Goal: Use online tool/utility: Utilize a website feature to perform a specific function

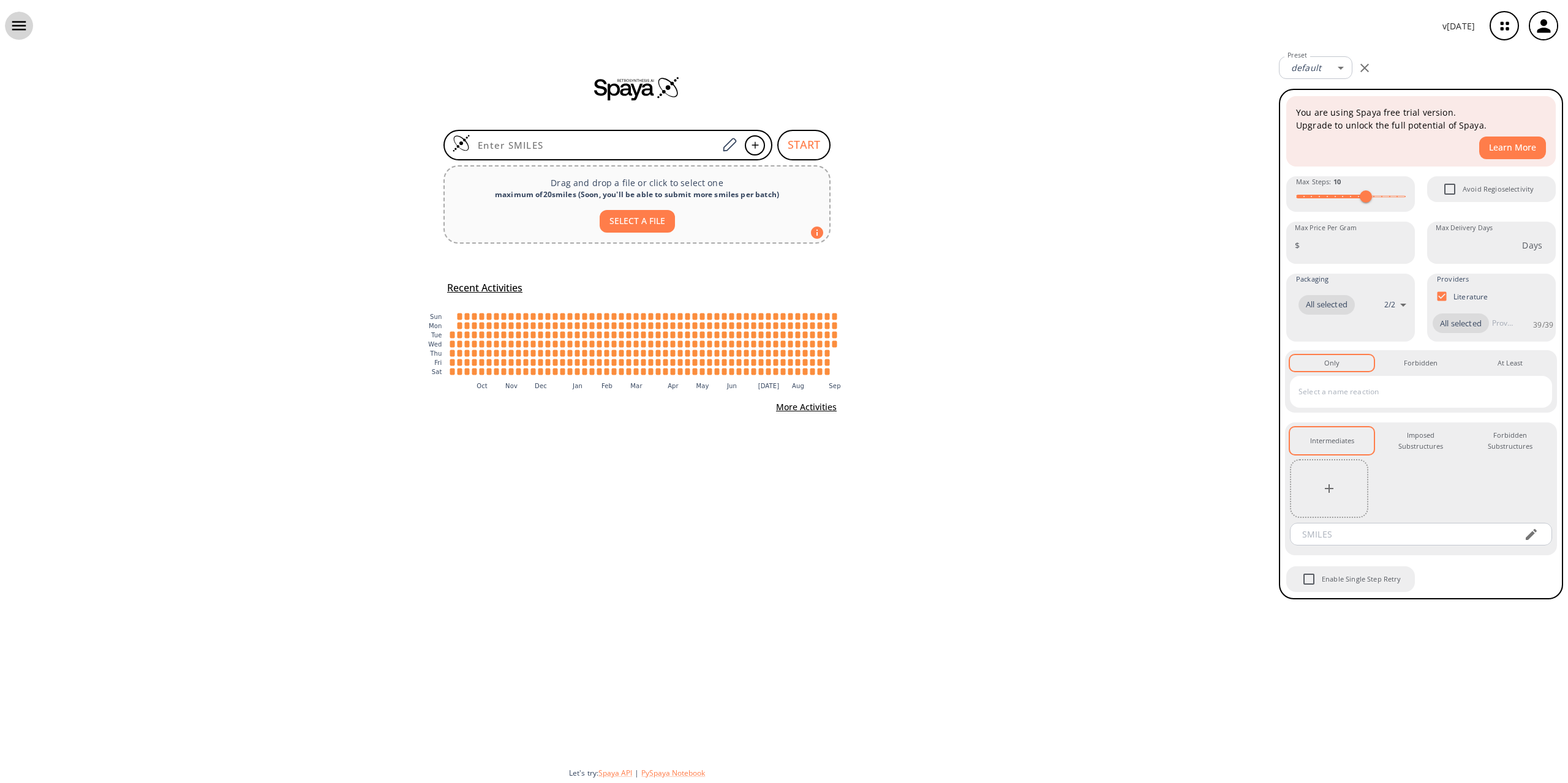
click at [25, 30] on icon "button" at bounding box center [19, 25] width 14 height 9
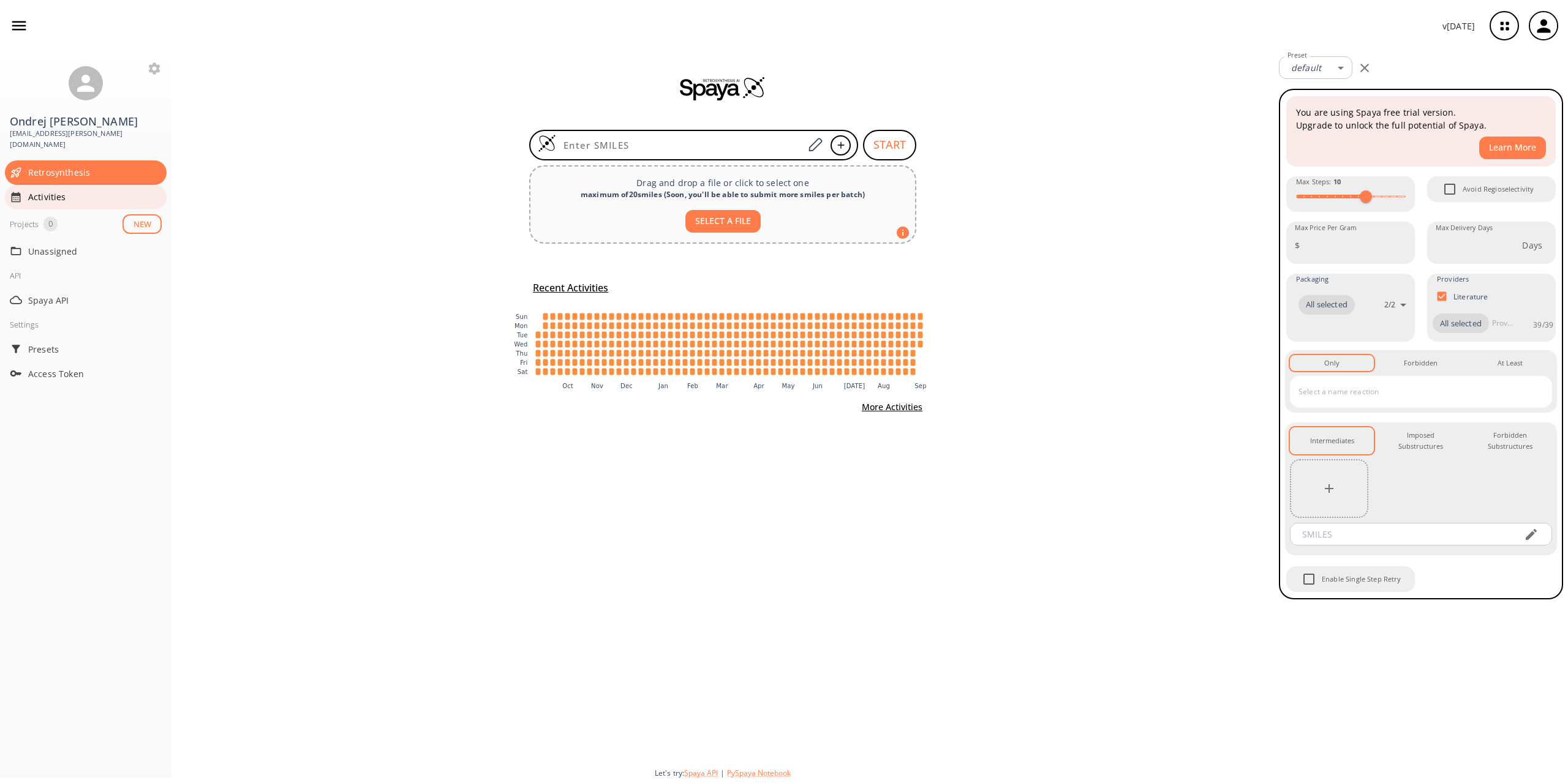
click at [42, 190] on span "Activities" at bounding box center [95, 196] width 134 height 13
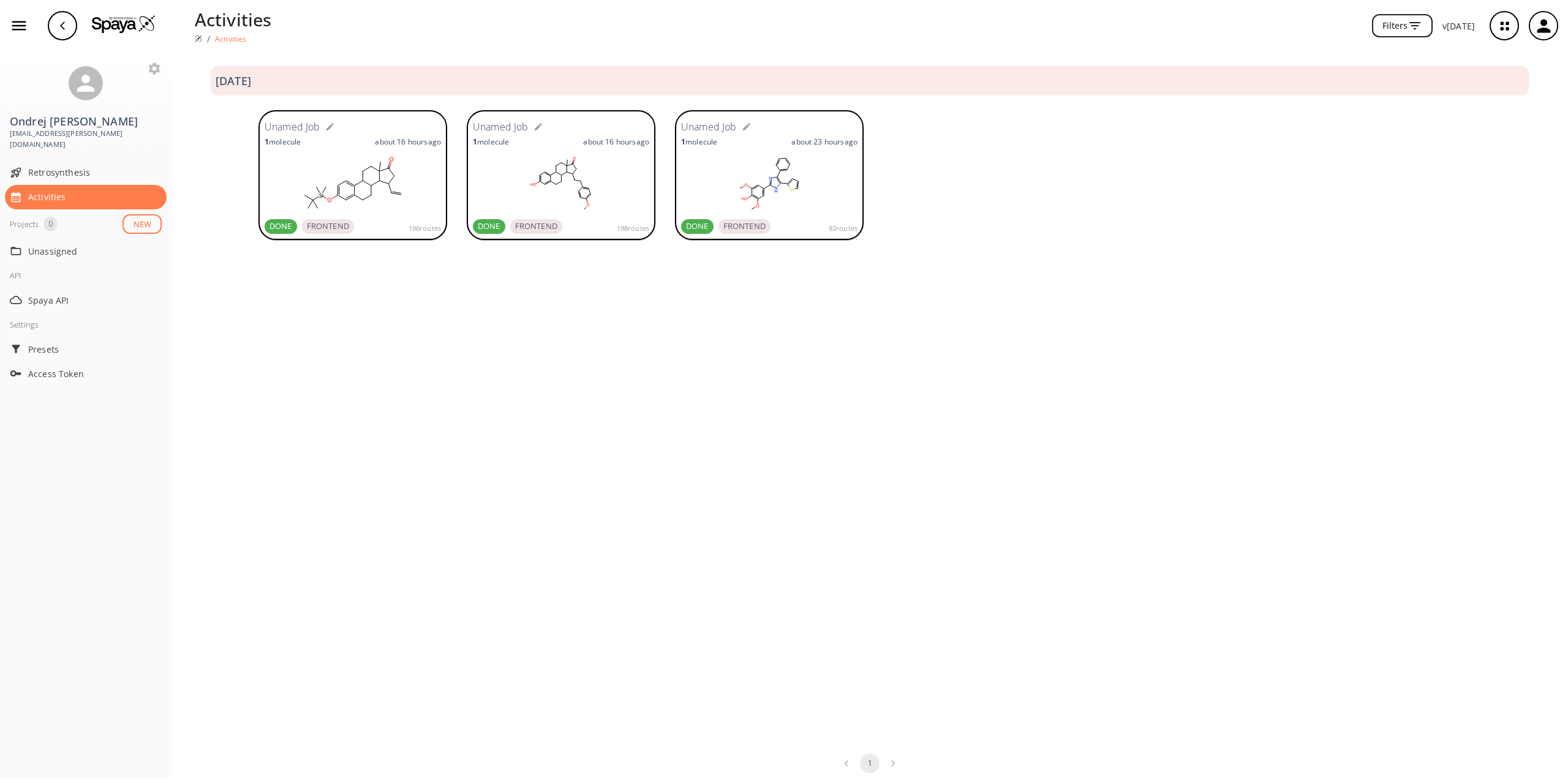
click at [495, 126] on h6 "Unamed Job" at bounding box center [500, 127] width 56 height 16
click at [557, 175] on rect at bounding box center [561, 183] width 176 height 61
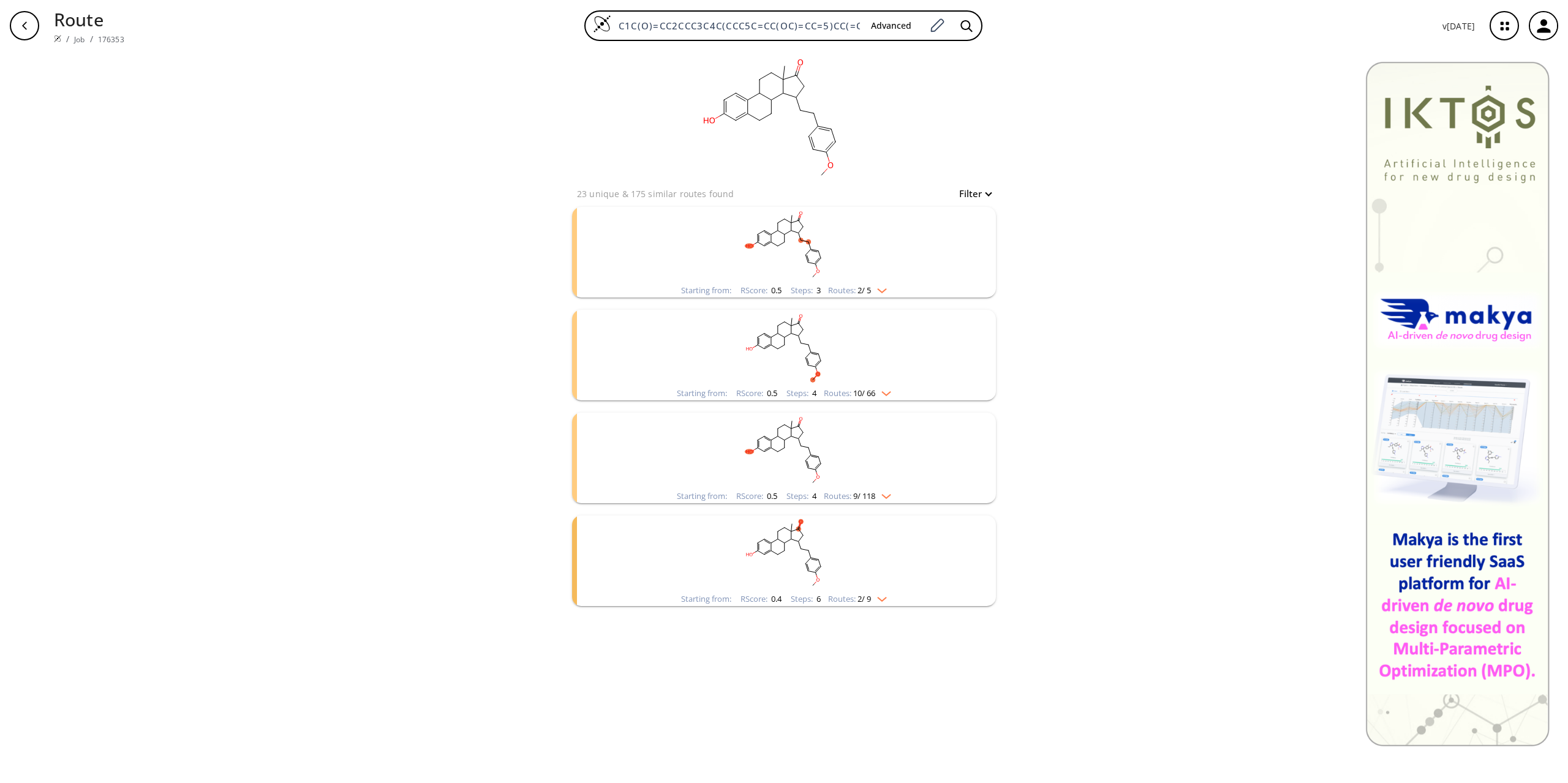
click at [988, 194] on button "Filter" at bounding box center [971, 194] width 39 height 9
click at [988, 194] on div at bounding box center [784, 392] width 1568 height 783
click at [889, 392] on img "clusters" at bounding box center [883, 392] width 16 height 10
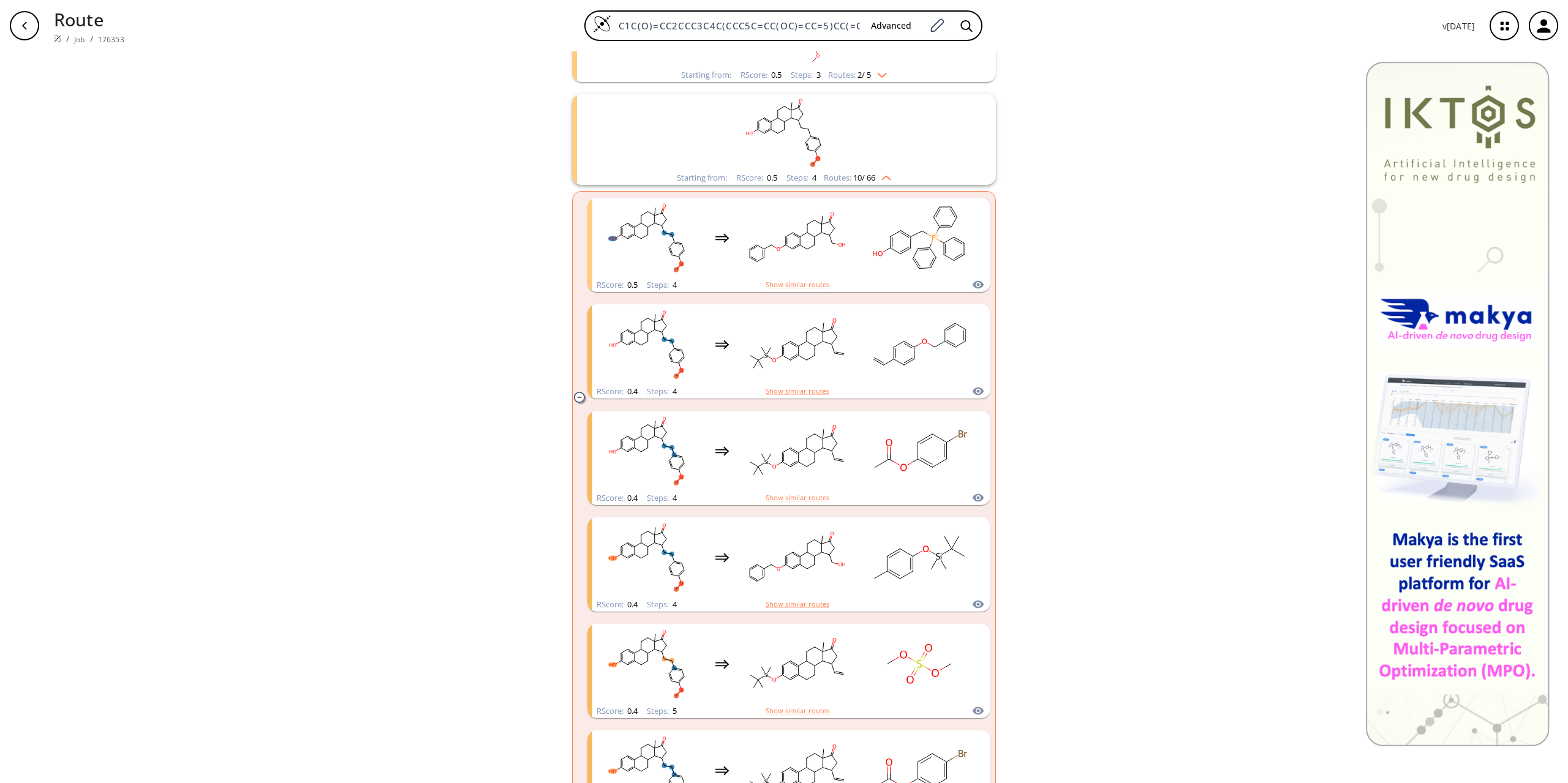
scroll to position [215, 0]
click at [890, 181] on img "clusters" at bounding box center [883, 176] width 16 height 10
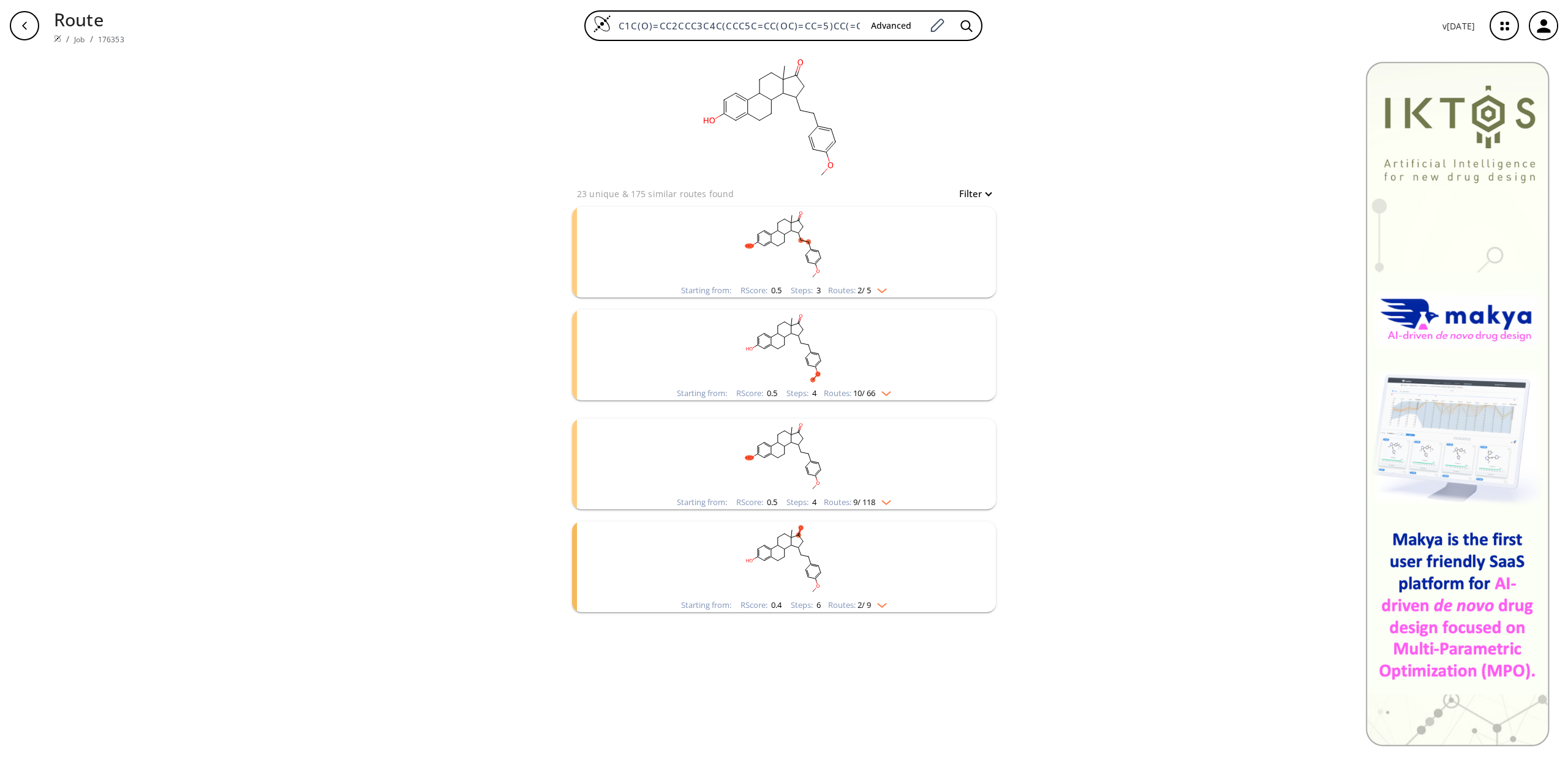
scroll to position [0, 0]
click at [885, 290] on img "clusters" at bounding box center [879, 289] width 16 height 10
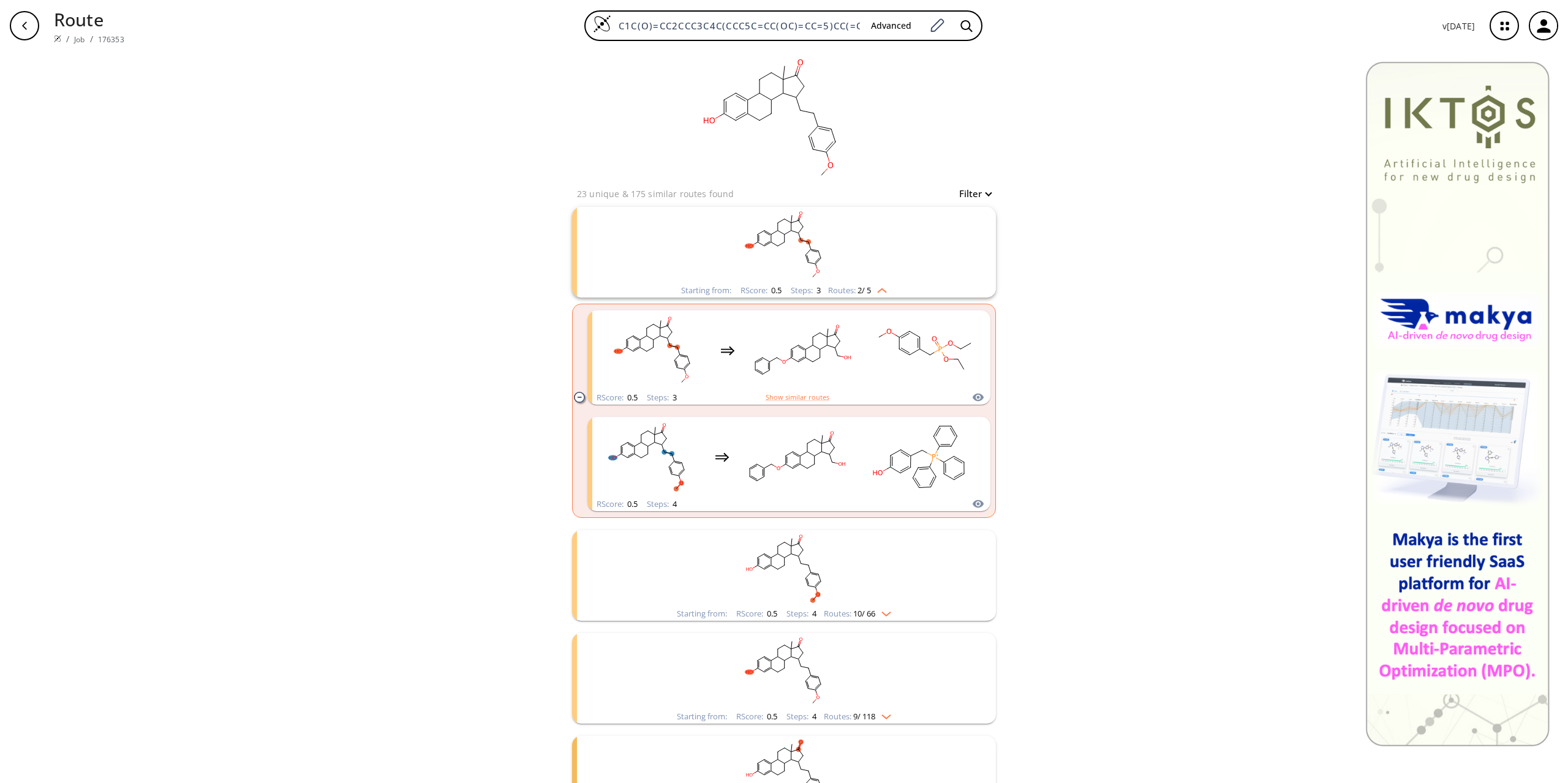
click at [885, 289] on img "clusters" at bounding box center [879, 289] width 16 height 10
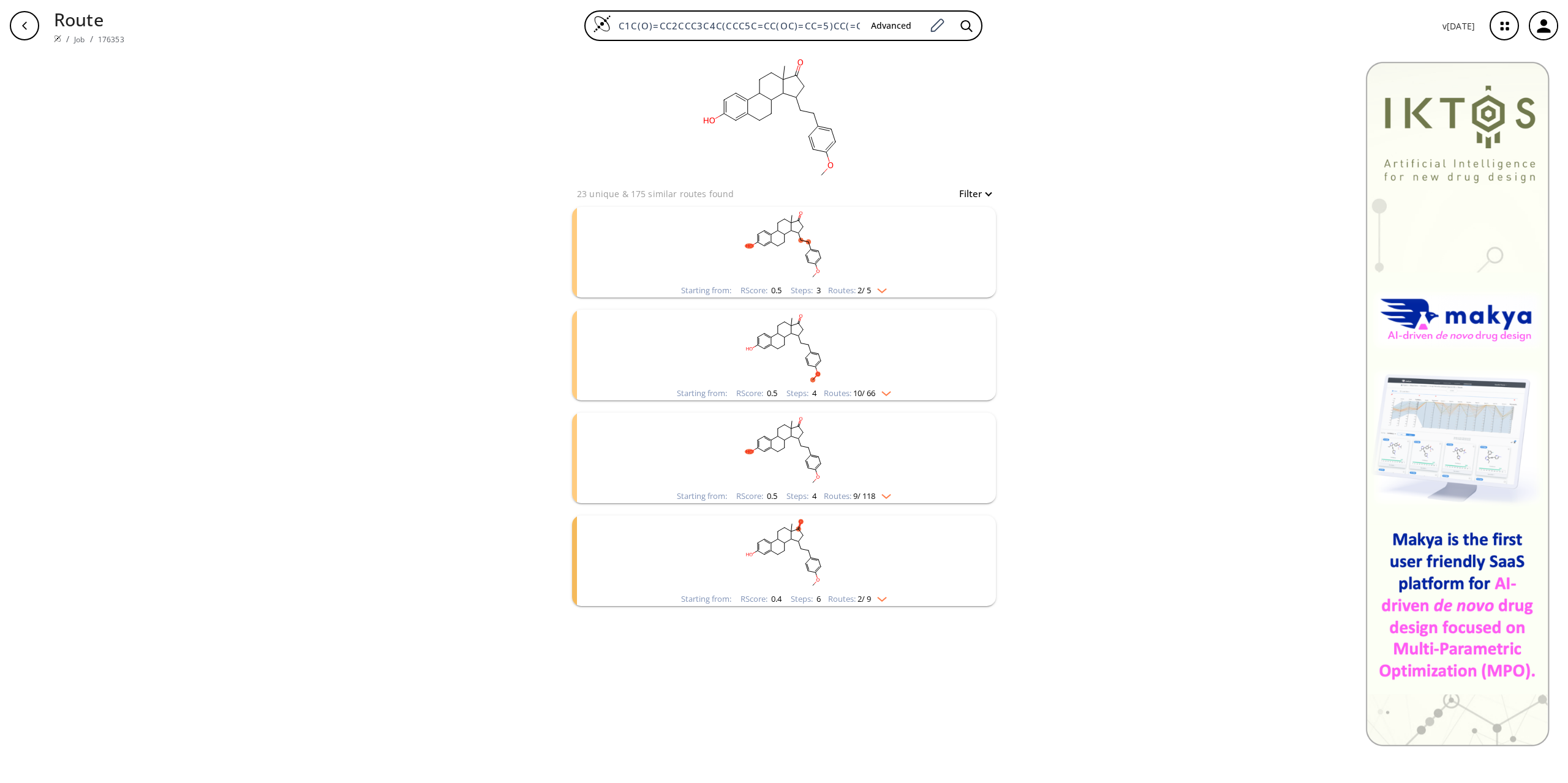
click at [888, 494] on img "clusters" at bounding box center [883, 494] width 16 height 10
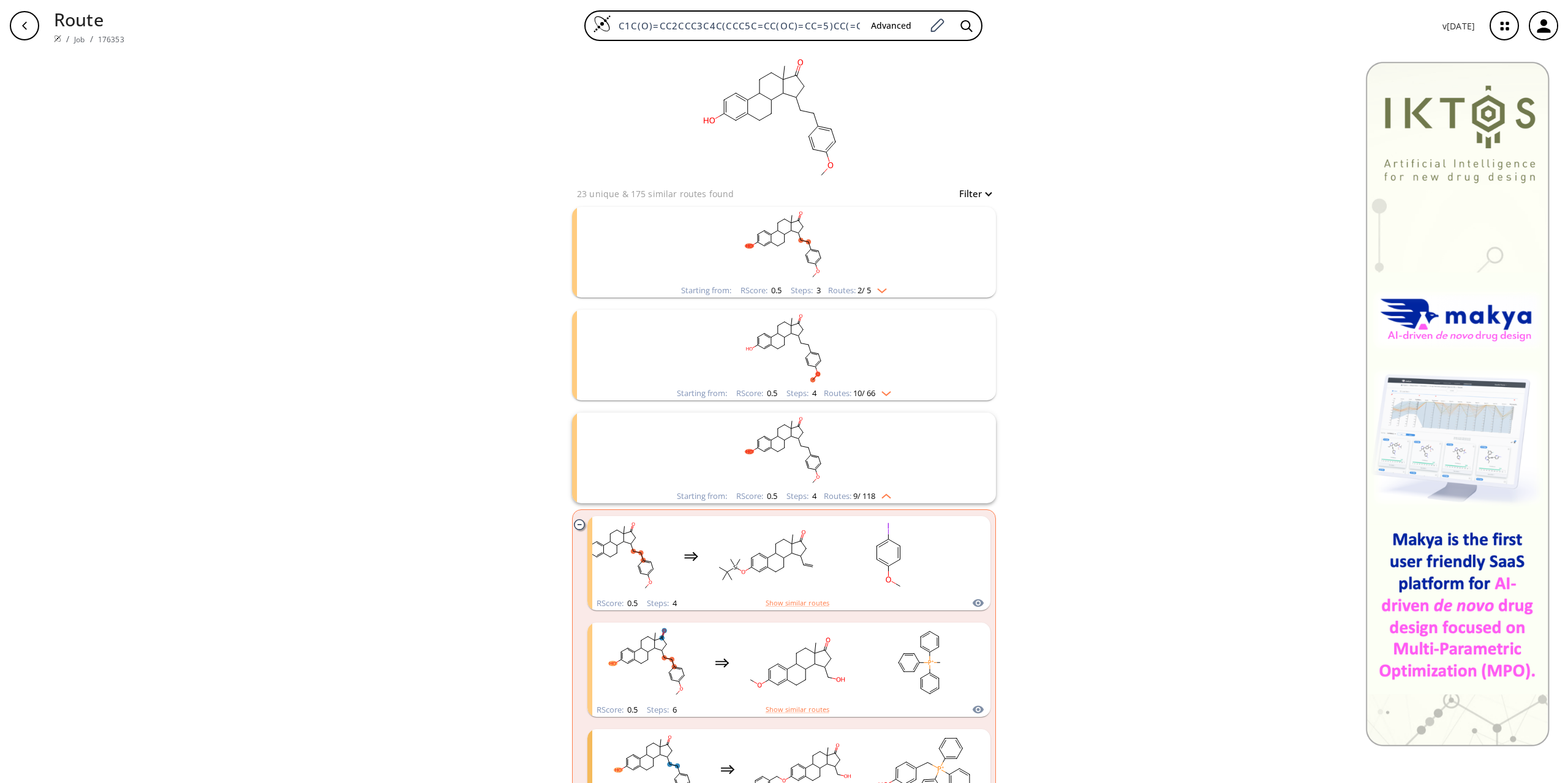
click at [891, 498] on img "clusters" at bounding box center [883, 494] width 16 height 10
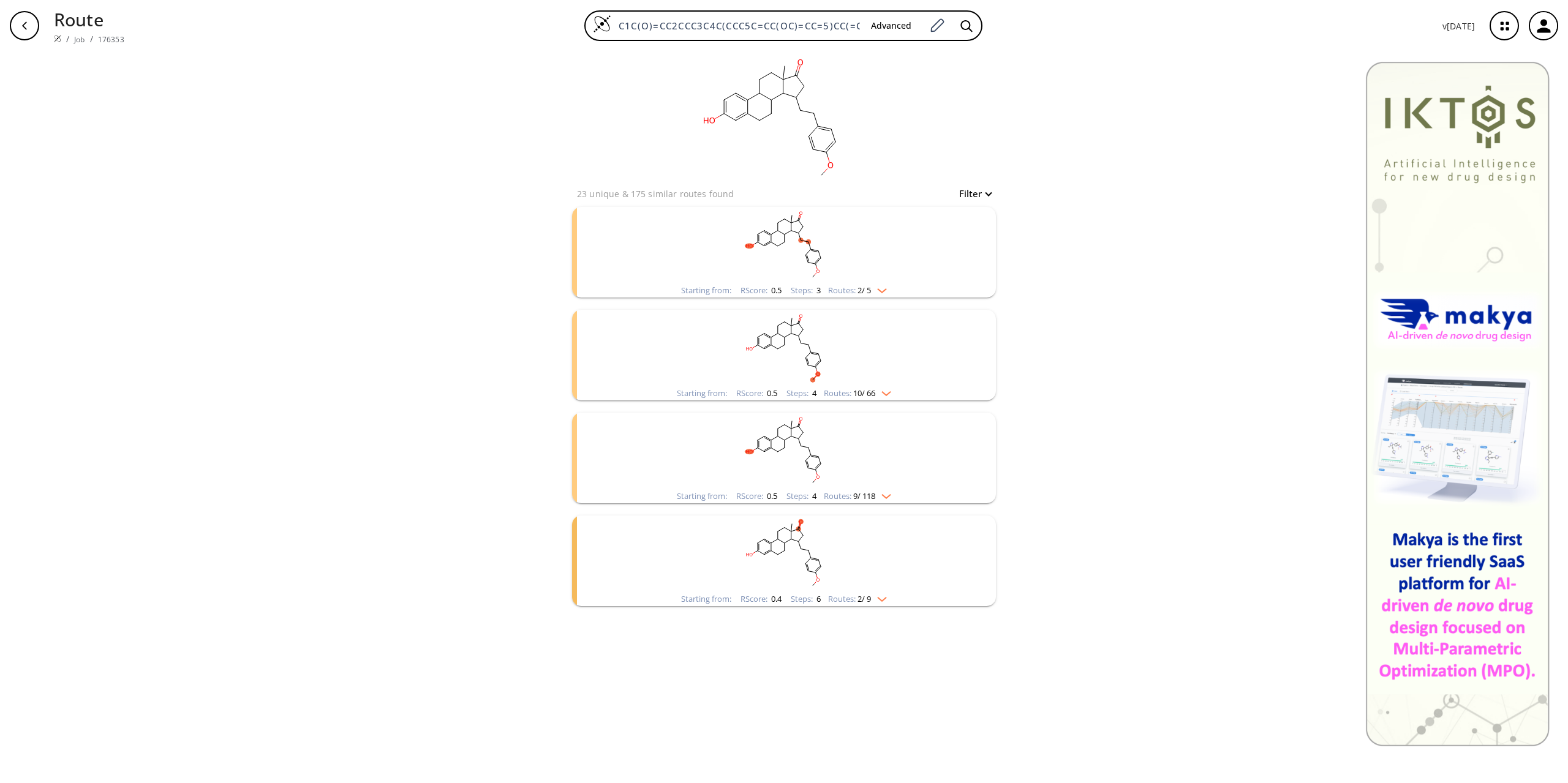
click at [835, 247] on rect "clusters" at bounding box center [784, 245] width 318 height 77
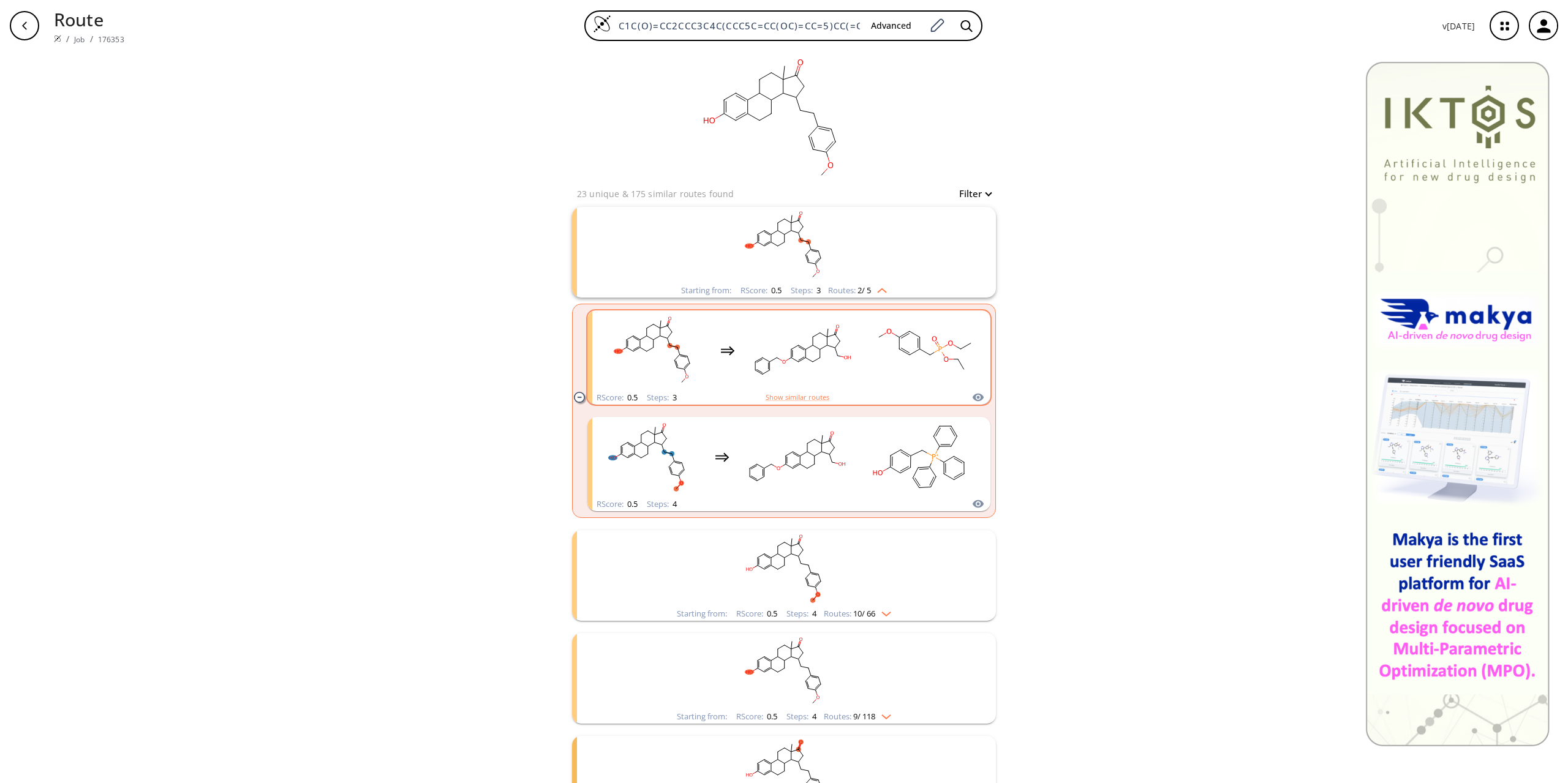
click at [878, 365] on rect "clusters" at bounding box center [925, 350] width 111 height 77
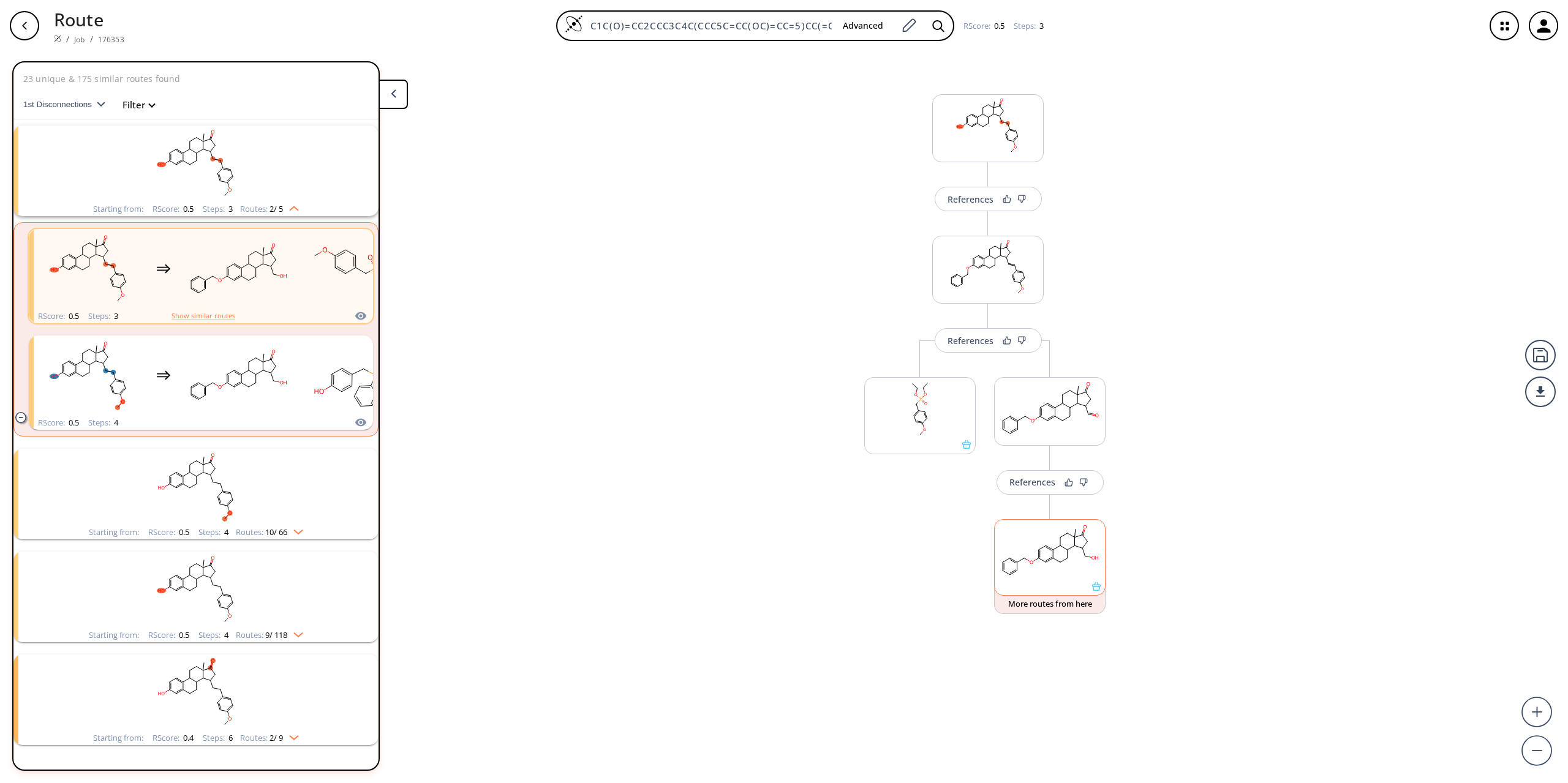
click at [1099, 589] on icon at bounding box center [1096, 587] width 8 height 8
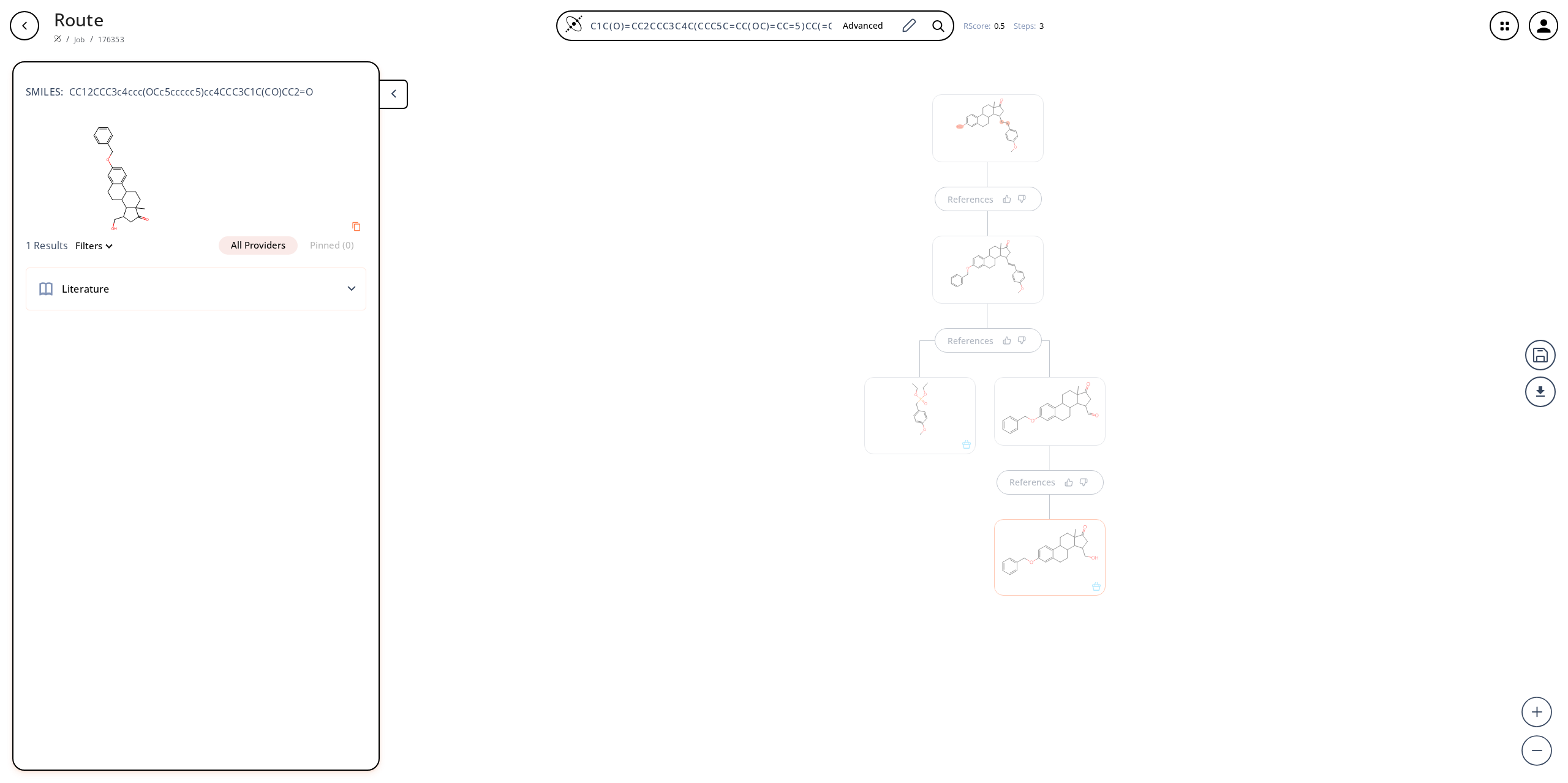
click at [256, 244] on button "All Providers" at bounding box center [258, 246] width 79 height 18
click at [336, 290] on div "Literature" at bounding box center [196, 289] width 340 height 43
click at [352, 289] on polygon at bounding box center [351, 289] width 8 height 5
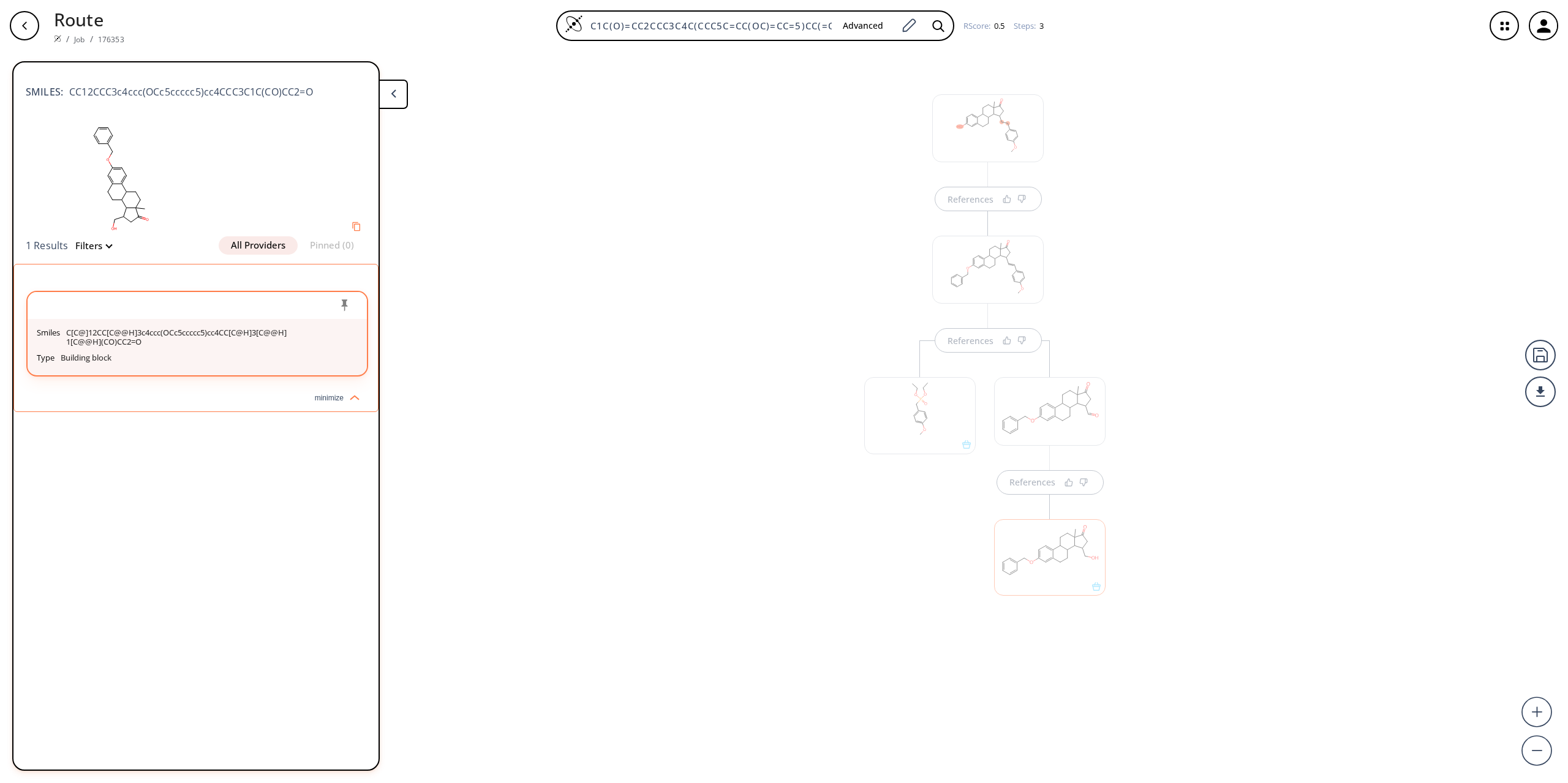
click at [70, 359] on p "Building block" at bounding box center [86, 358] width 51 height 10
click at [356, 398] on img at bounding box center [351, 396] width 16 height 10
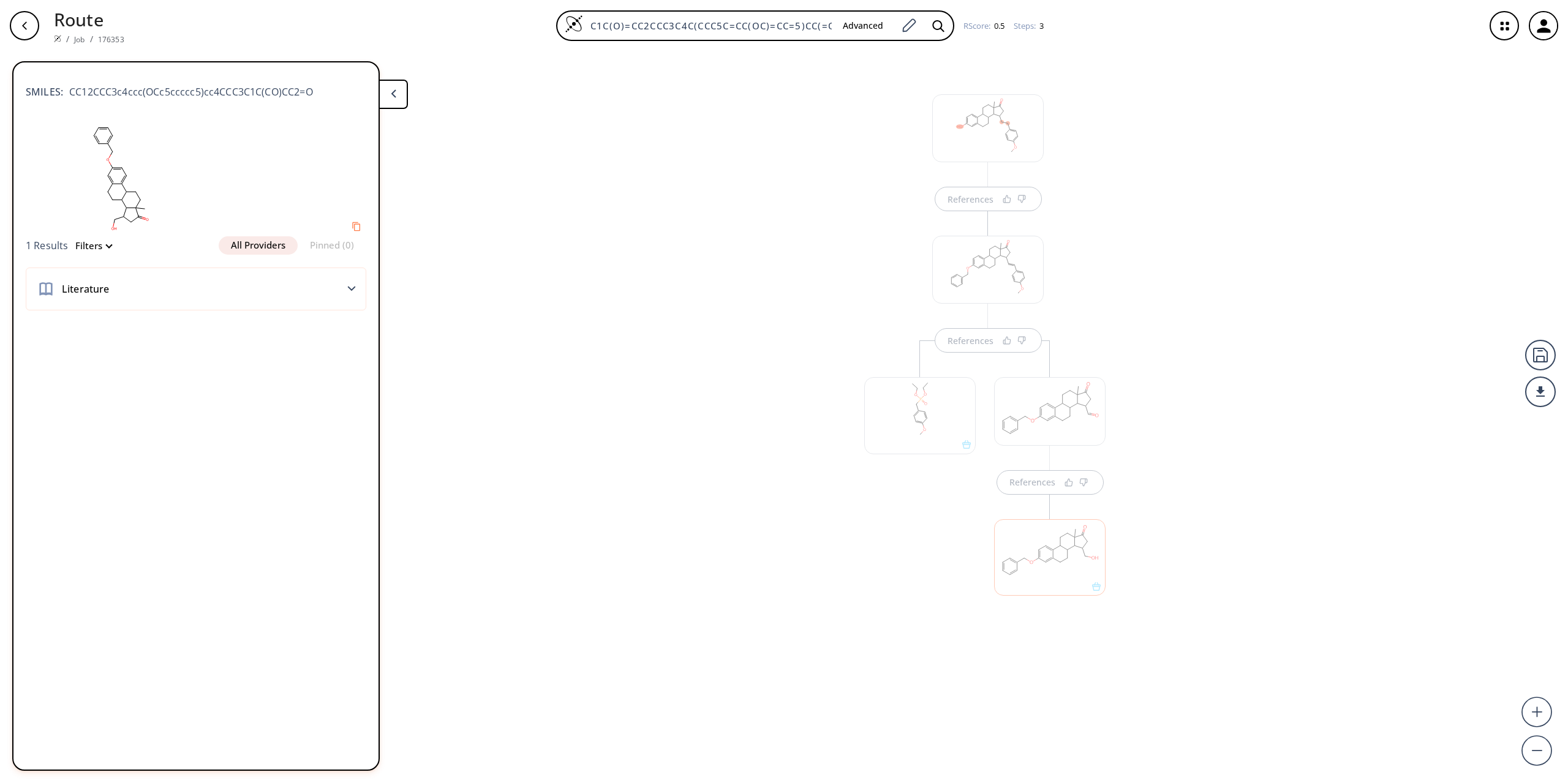
click at [404, 96] on button at bounding box center [393, 94] width 30 height 30
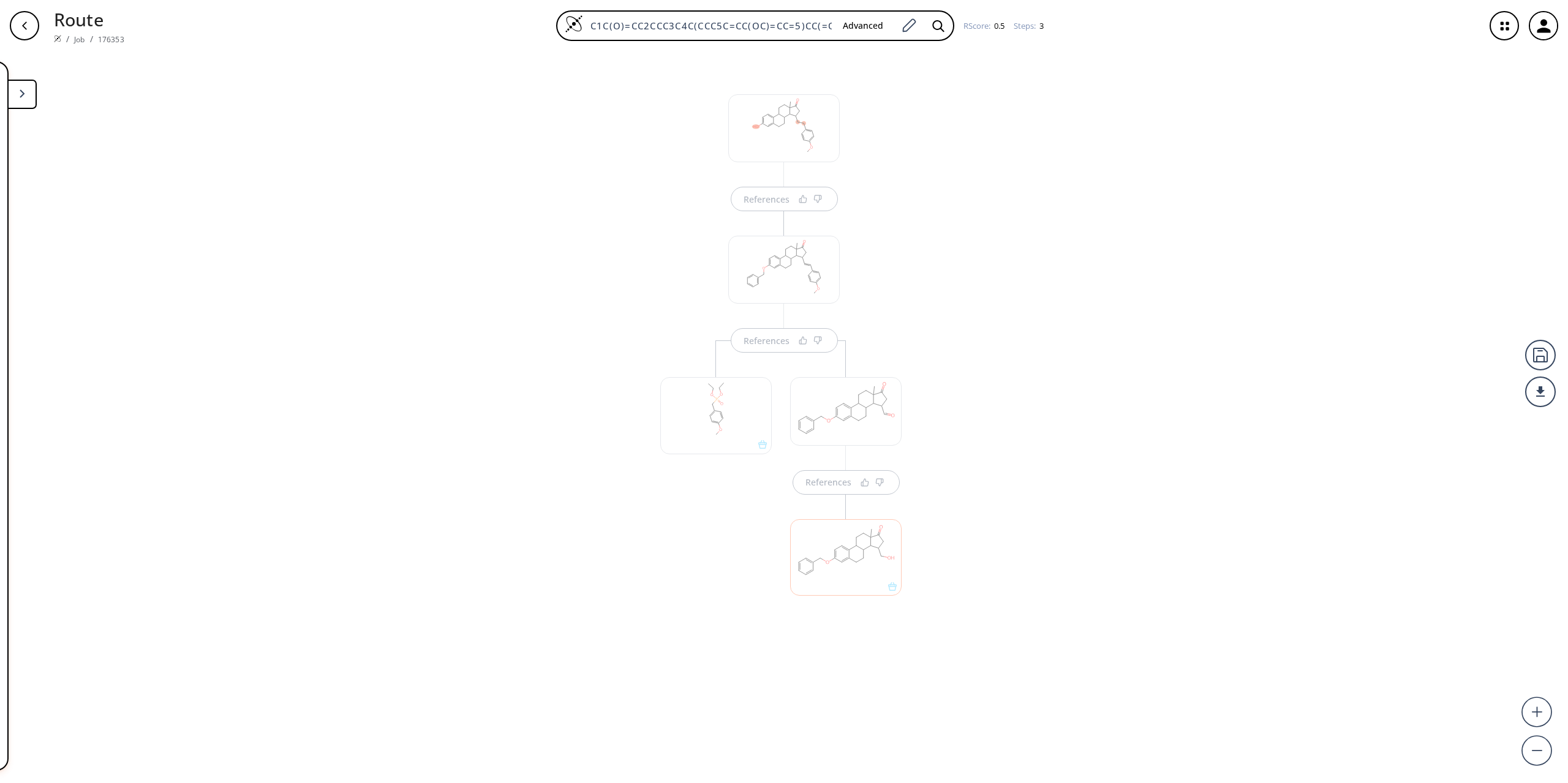
click at [30, 26] on div "button" at bounding box center [25, 26] width 30 height 30
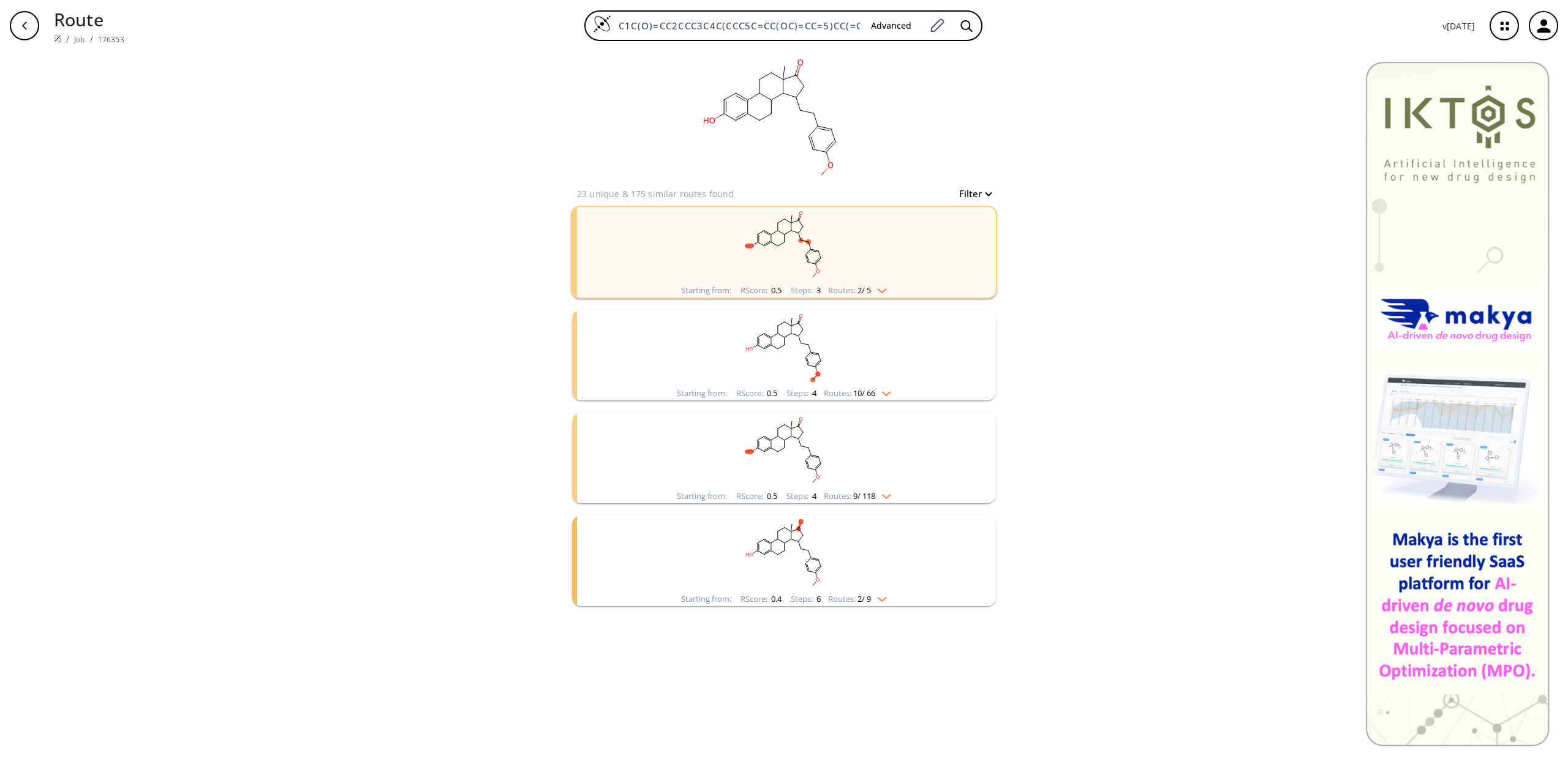
click at [887, 597] on img "clusters" at bounding box center [879, 597] width 16 height 10
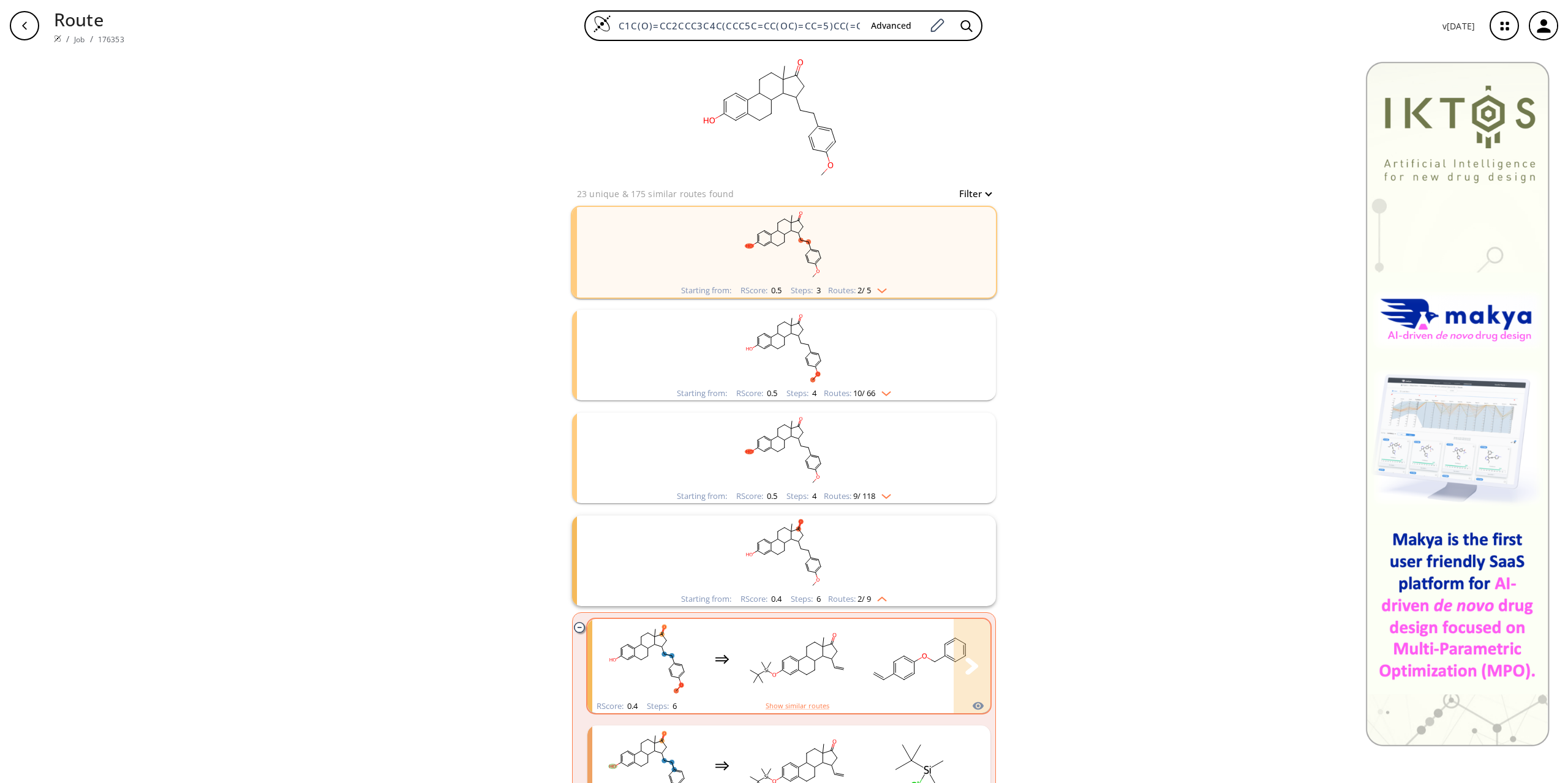
scroll to position [49, 0]
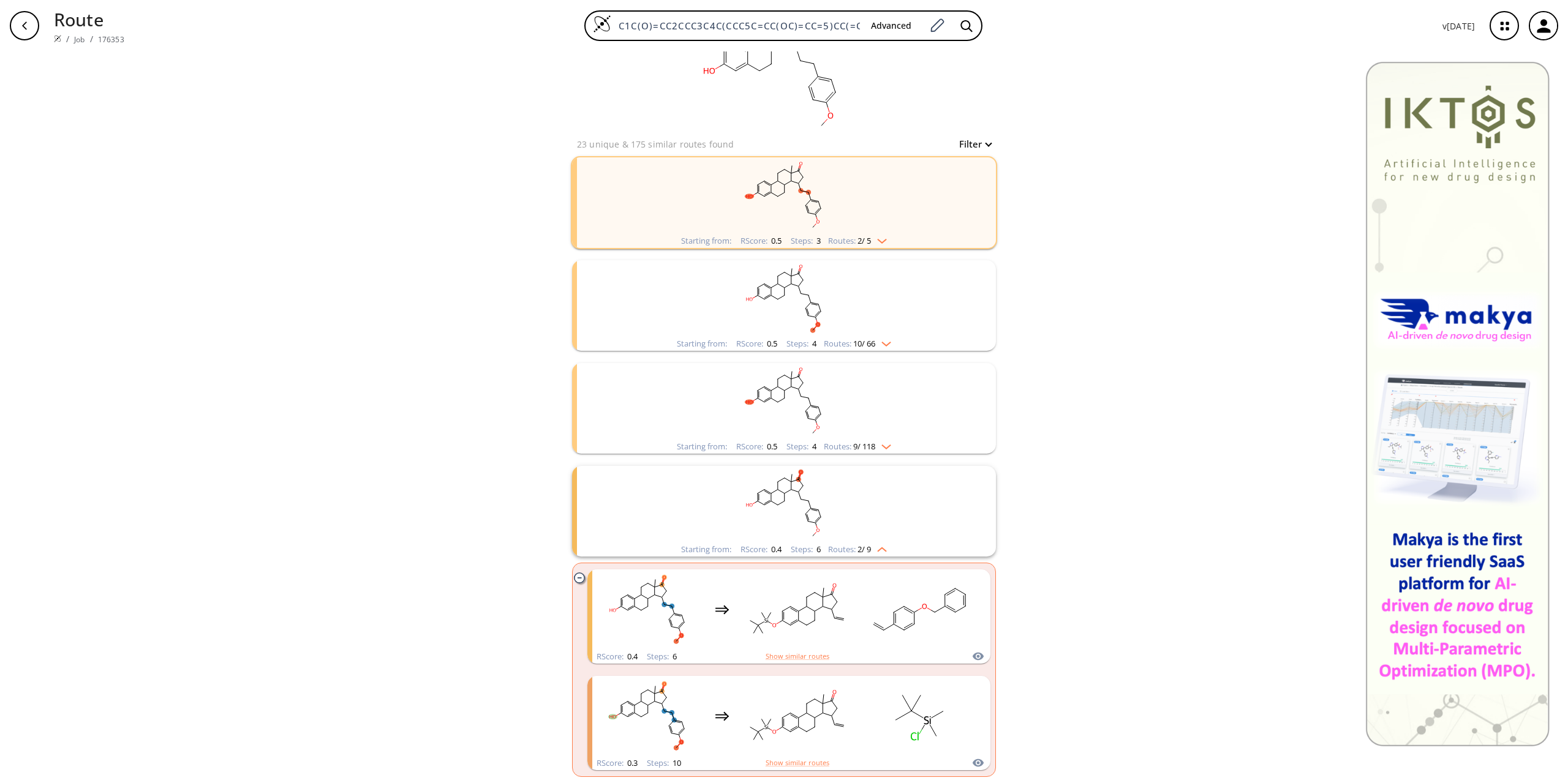
click at [887, 548] on img "clusters" at bounding box center [879, 547] width 16 height 10
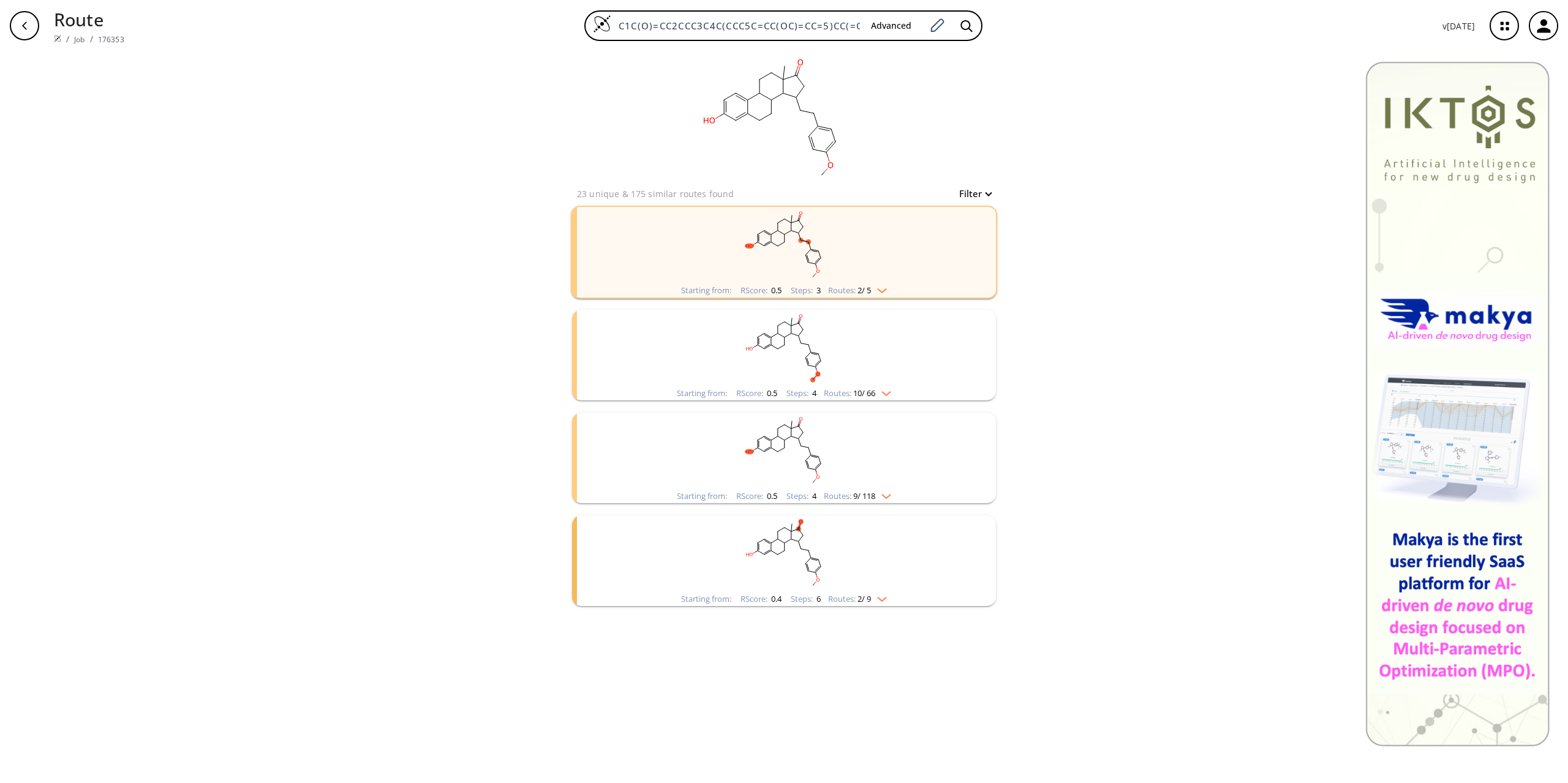
click at [889, 493] on img "clusters" at bounding box center [883, 494] width 16 height 10
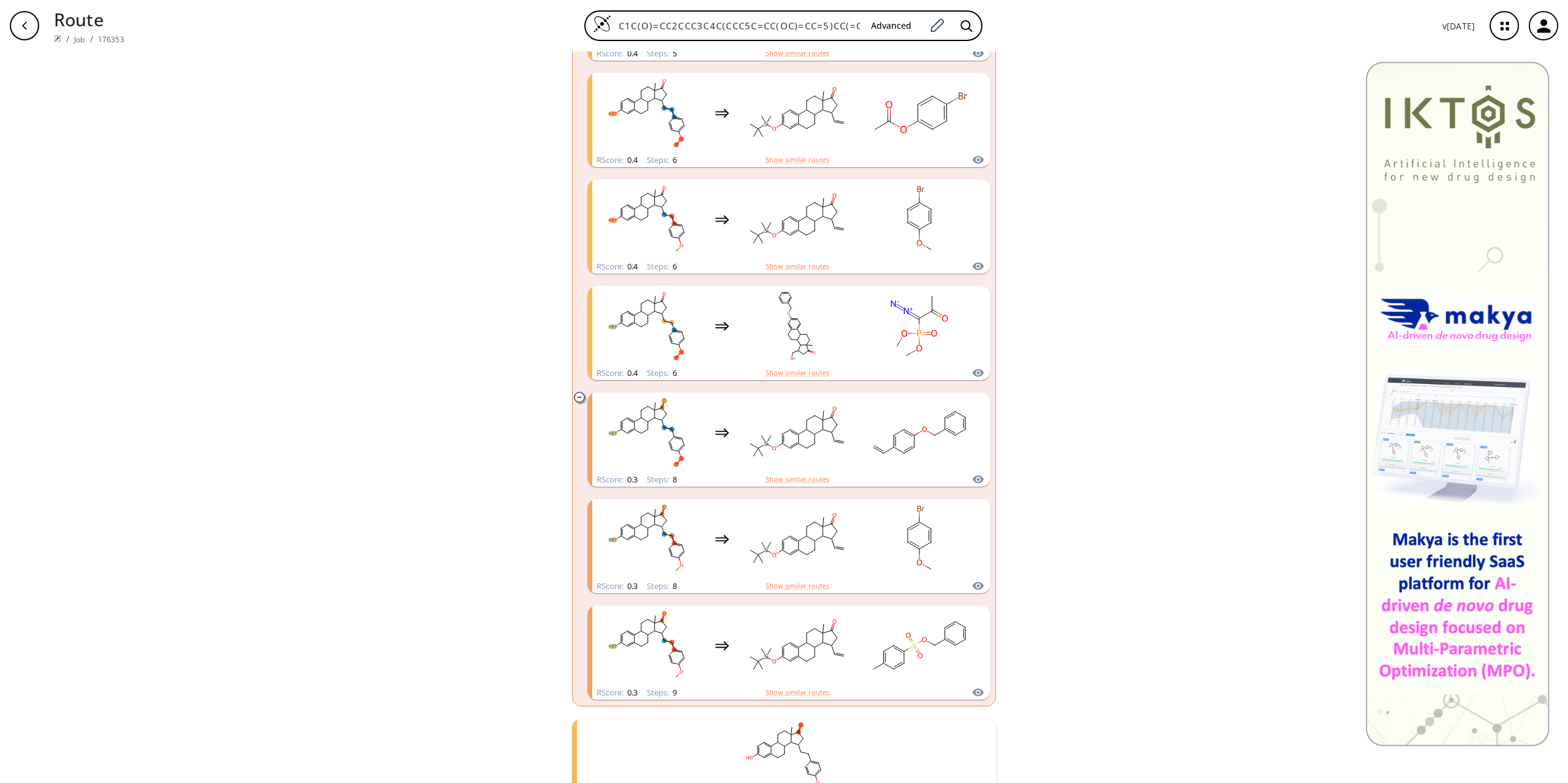
scroll to position [796, 0]
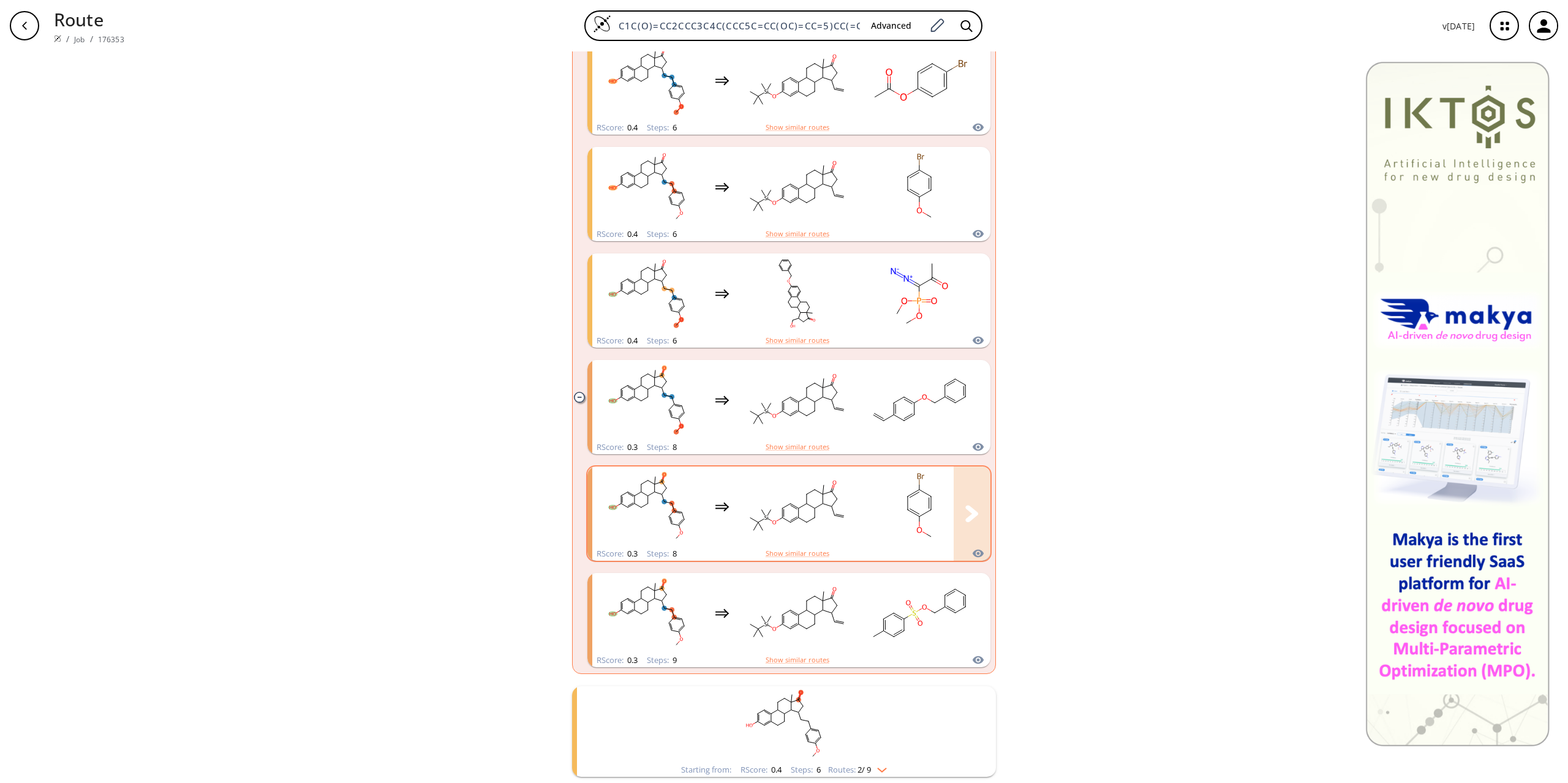
click at [809, 508] on rect "clusters" at bounding box center [797, 506] width 111 height 77
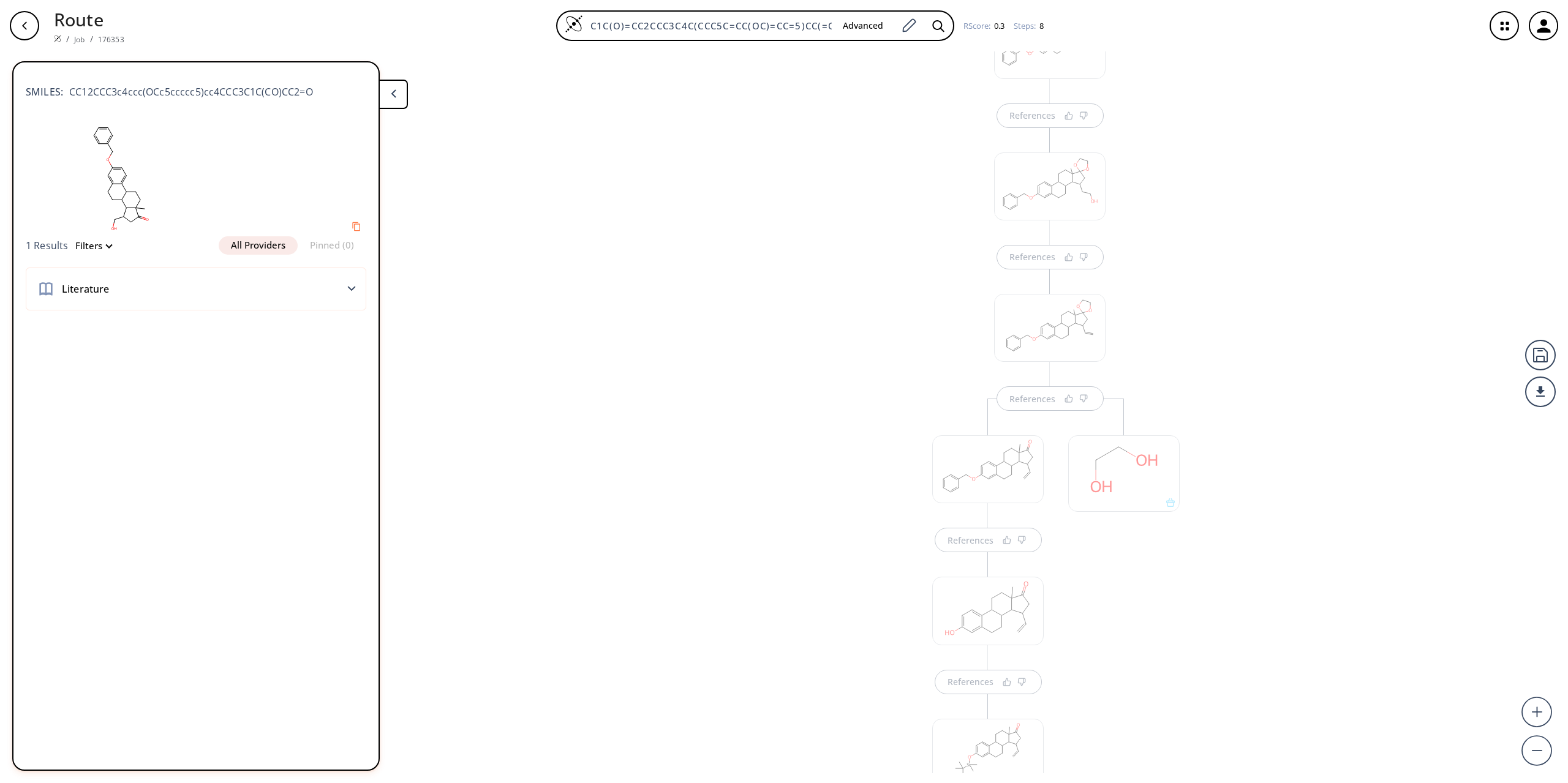
scroll to position [751, 0]
click at [998, 511] on div at bounding box center [988, 515] width 111 height 77
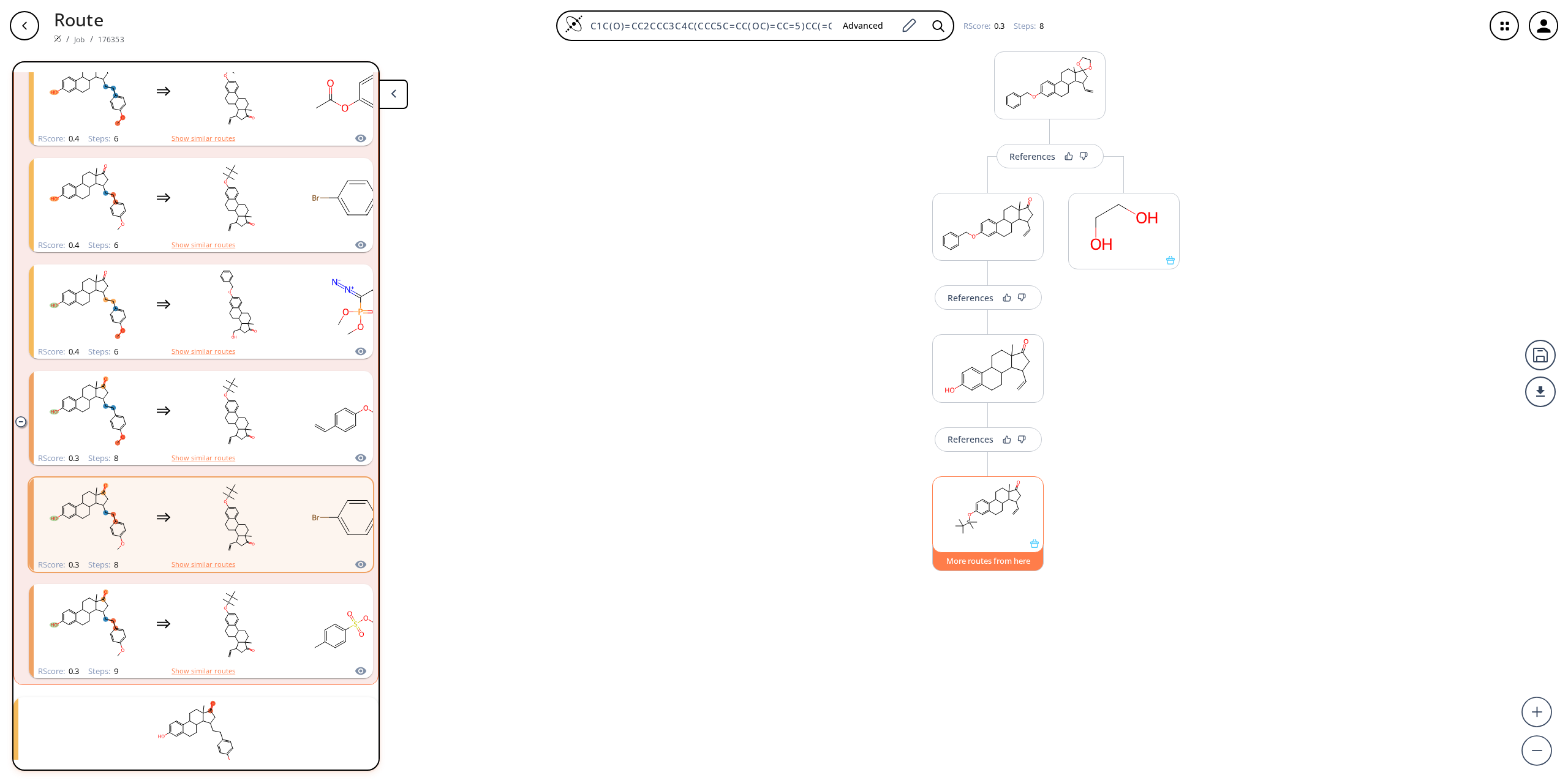
click at [990, 563] on button "More routes from here" at bounding box center [988, 558] width 111 height 26
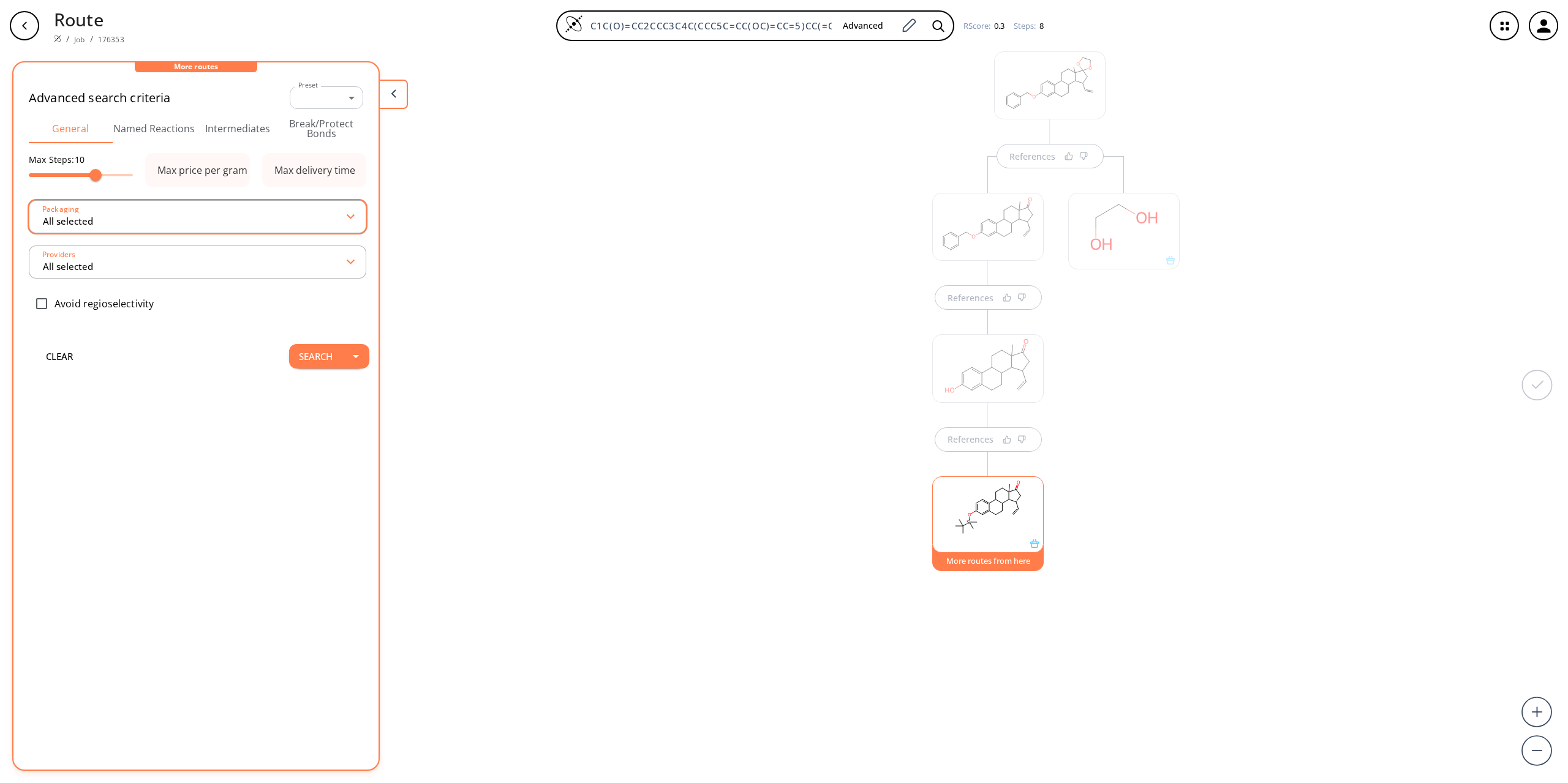
click at [349, 213] on div "Packaging All selected" at bounding box center [197, 216] width 337 height 33
click at [350, 213] on div "Packaging All selected" at bounding box center [197, 216] width 337 height 33
click at [350, 218] on polygon at bounding box center [350, 216] width 8 height 5
click at [77, 272] on div "screening" at bounding box center [198, 280] width 335 height 30
type input "1 selected"
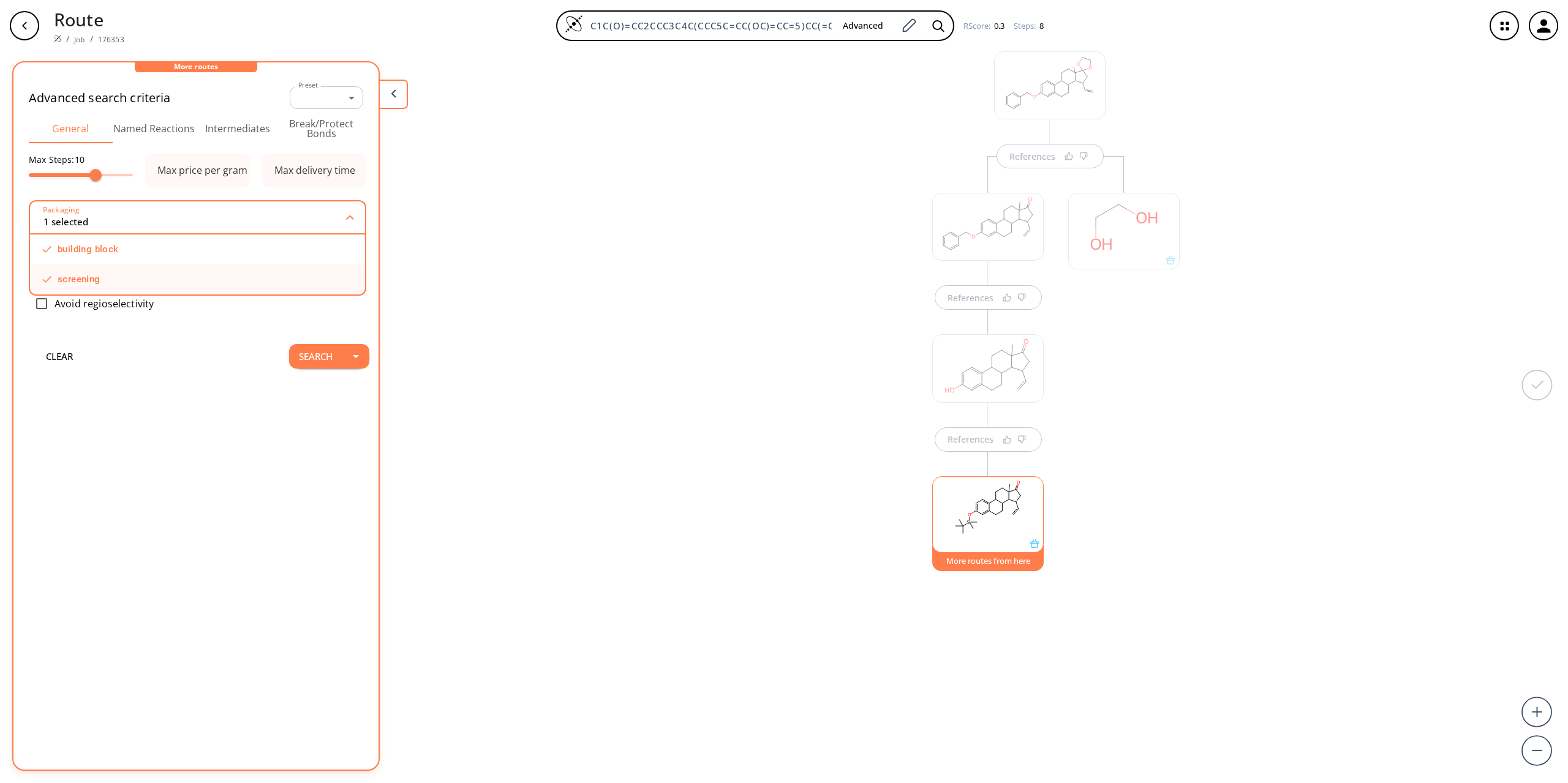
checkbox input "false"
click at [331, 190] on div "Max Steps: 10 Max price per gram building block screening Packaging 1 selected …" at bounding box center [196, 241] width 335 height 176
click at [356, 262] on div "Providers All selected" at bounding box center [197, 262] width 337 height 33
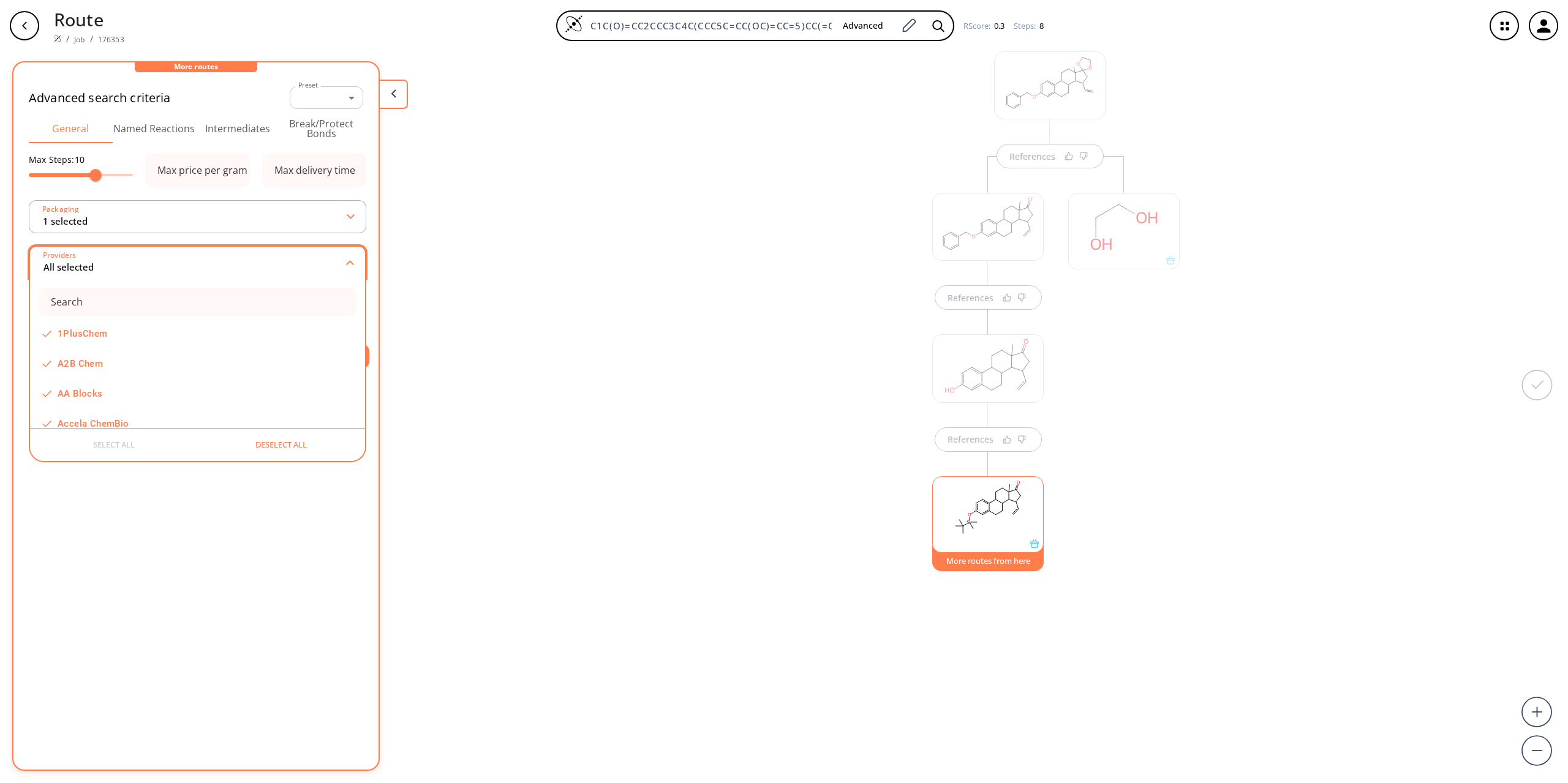
click at [356, 262] on div "Providers All selected" at bounding box center [197, 262] width 337 height 33
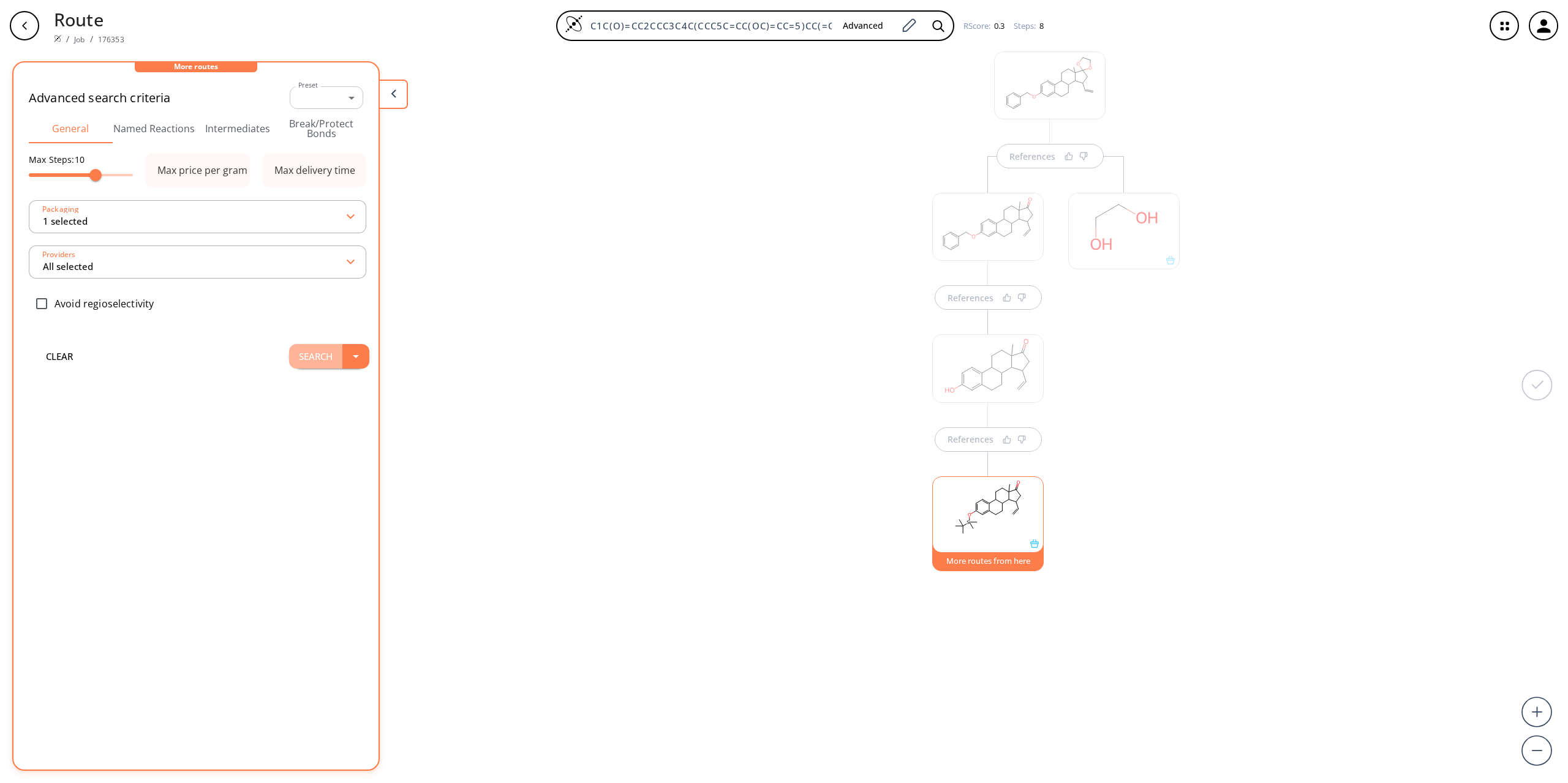
click at [318, 356] on button "Search" at bounding box center [316, 356] width 54 height 25
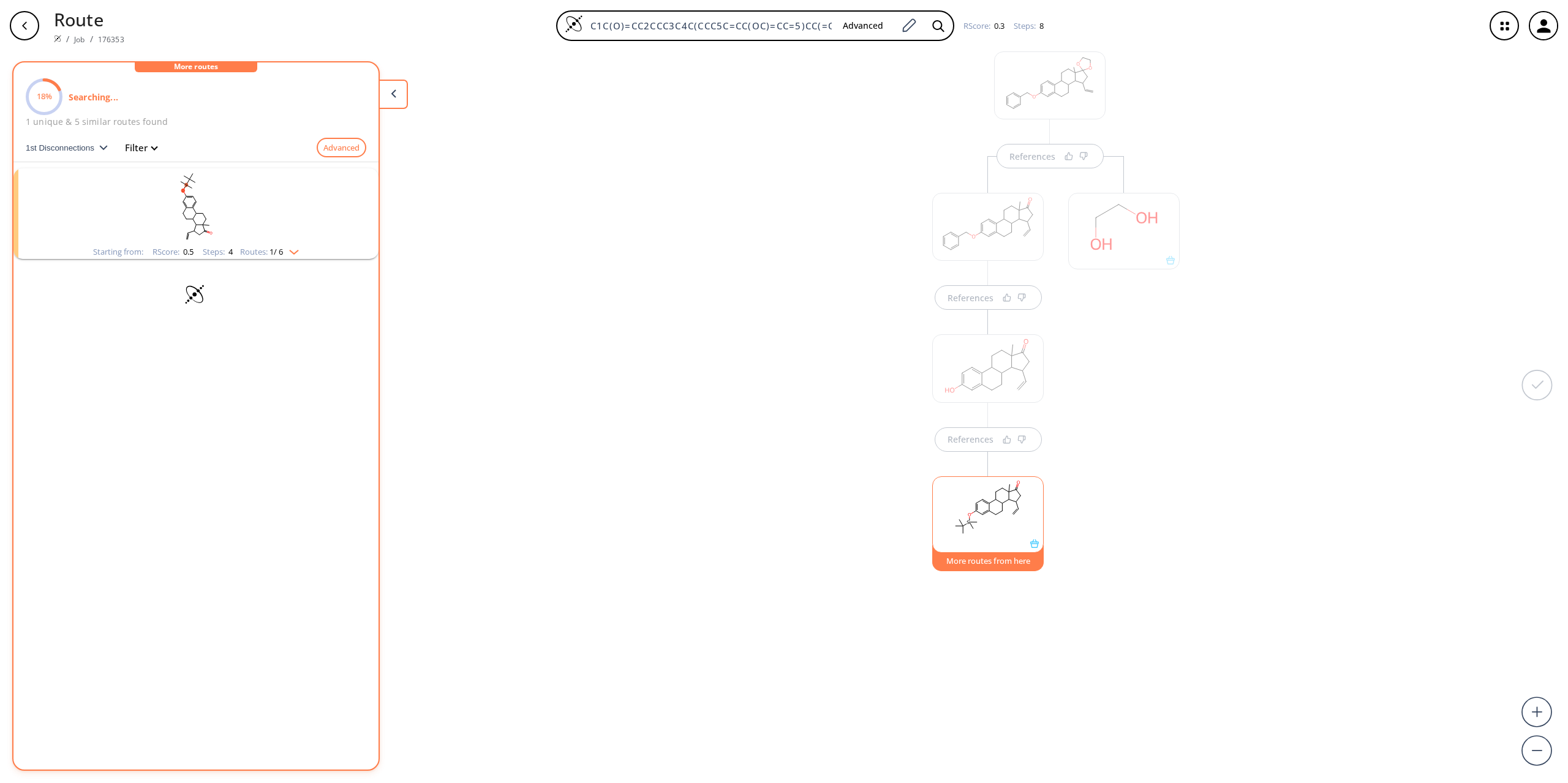
click at [297, 253] on img "clusters" at bounding box center [291, 250] width 16 height 10
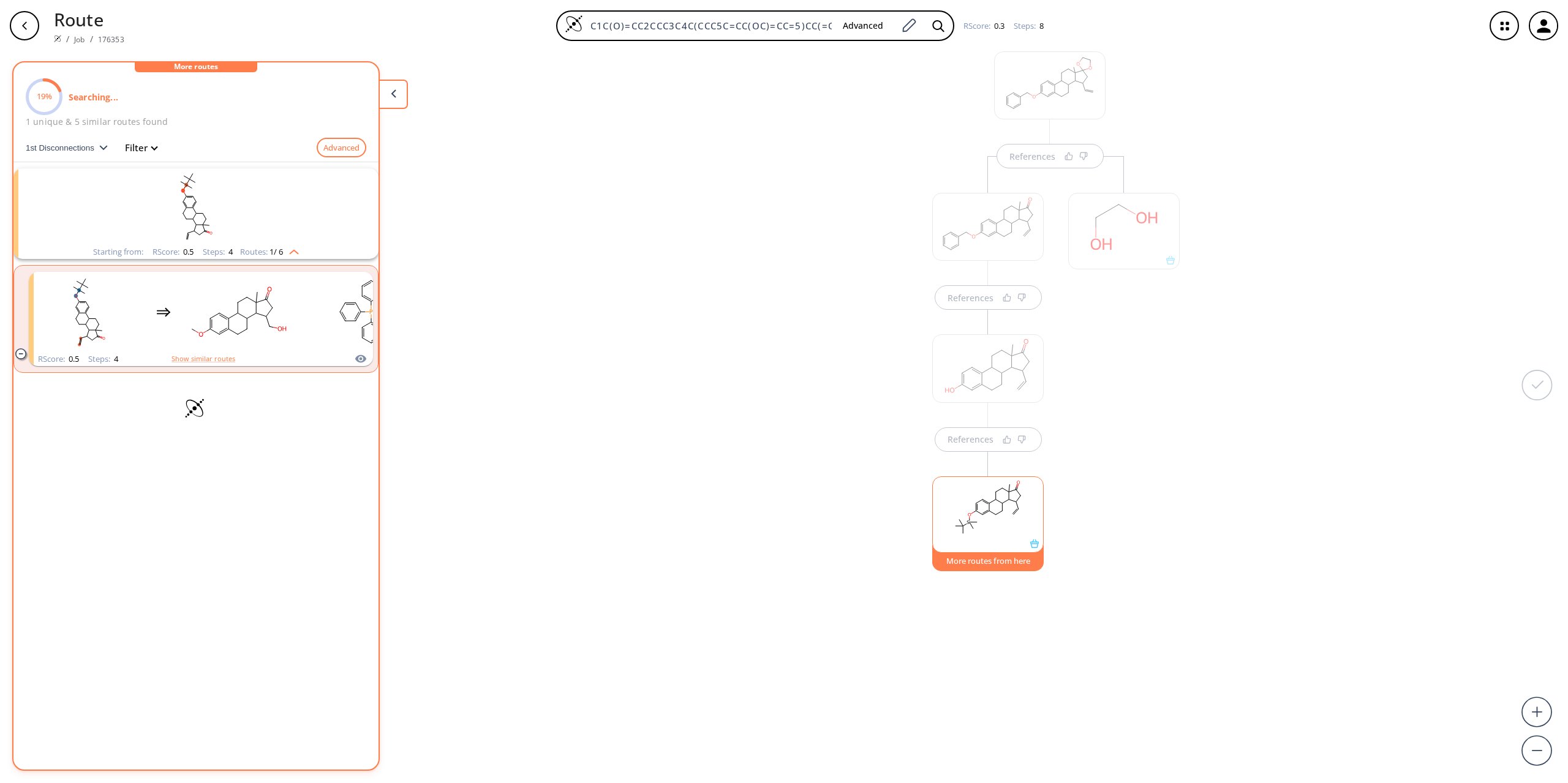
click at [298, 252] on img "clusters" at bounding box center [291, 250] width 16 height 10
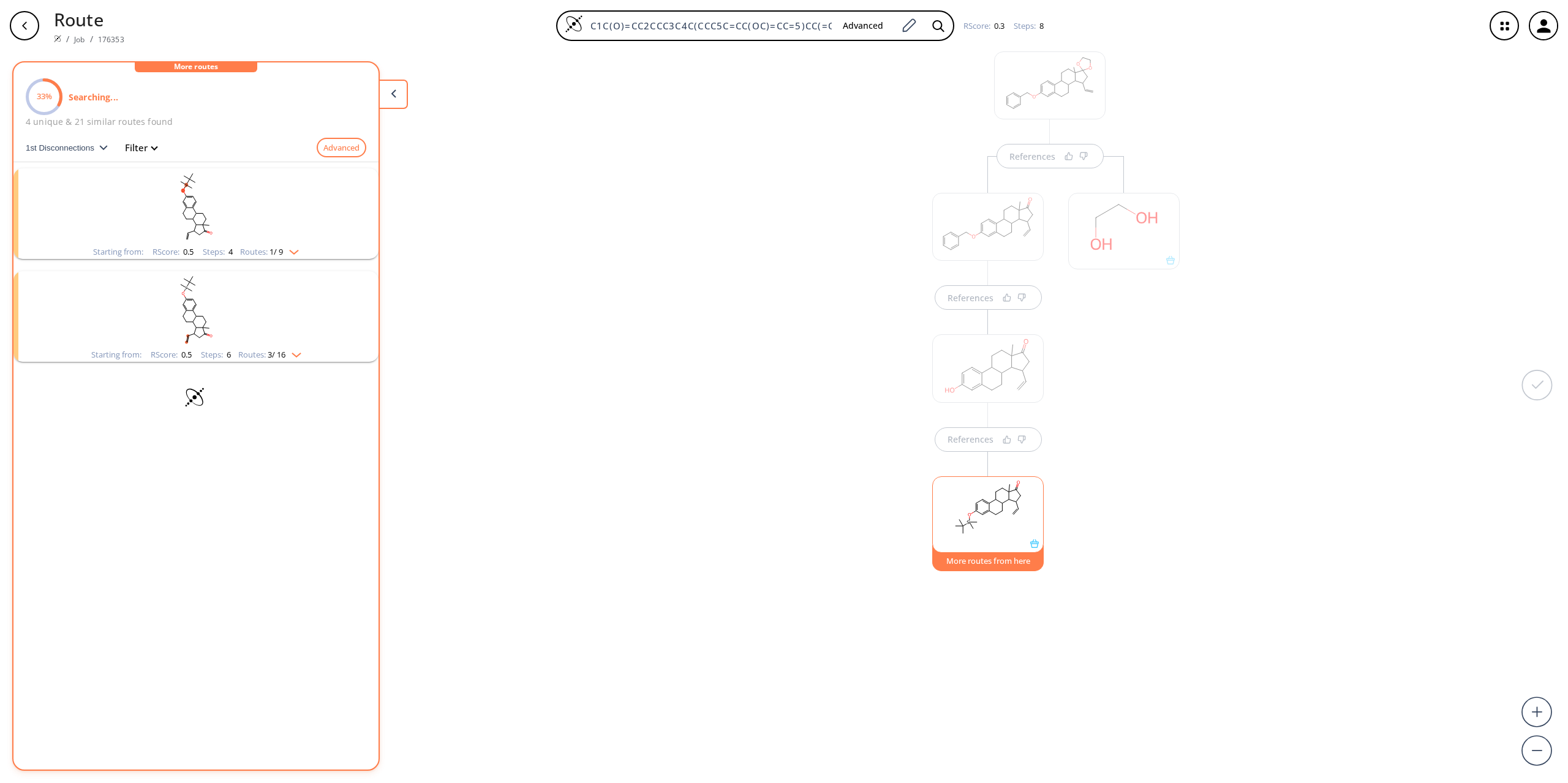
click at [299, 355] on img "clusters" at bounding box center [293, 353] width 16 height 10
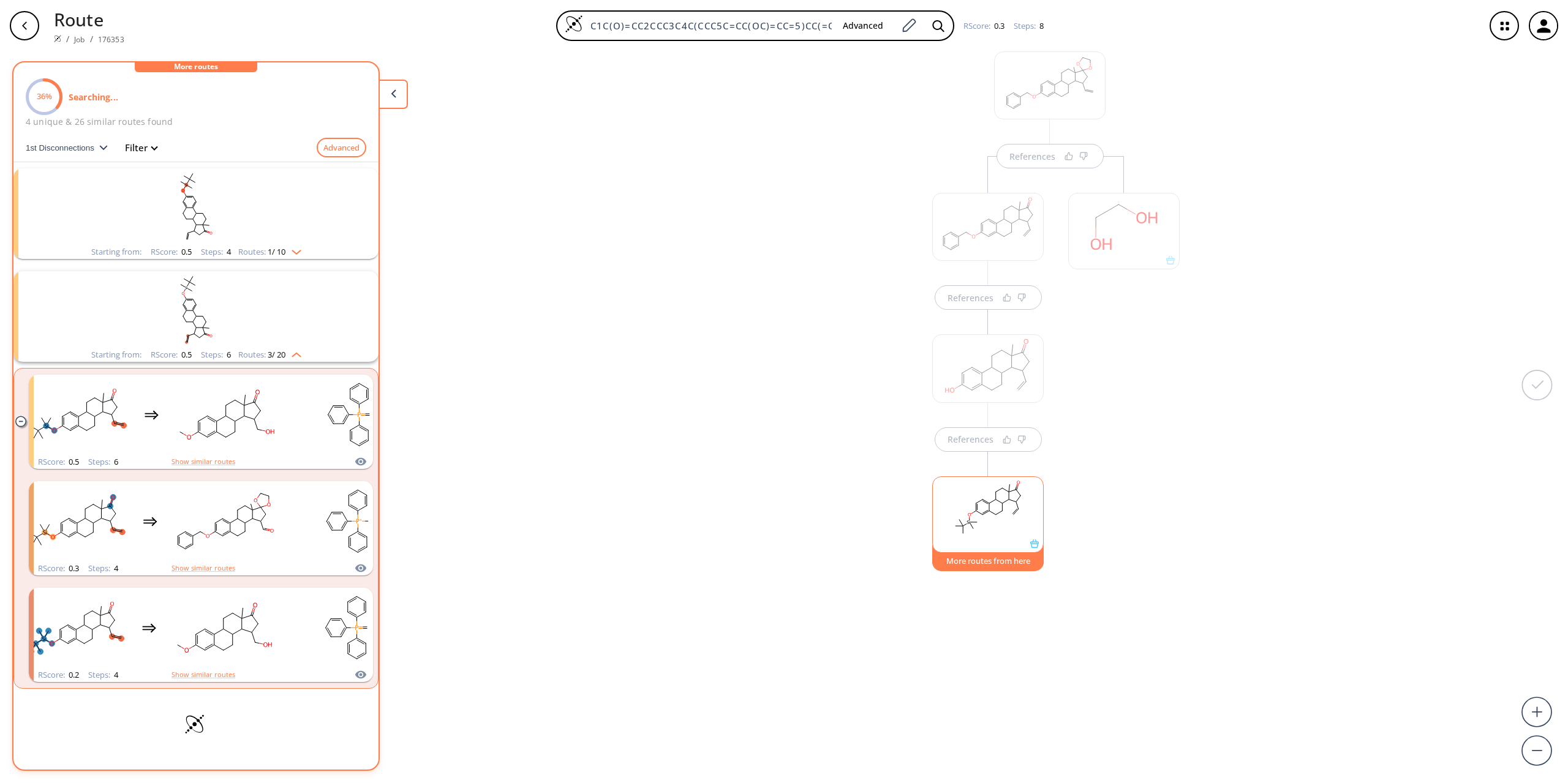
click at [299, 356] on img "clusters" at bounding box center [293, 353] width 16 height 10
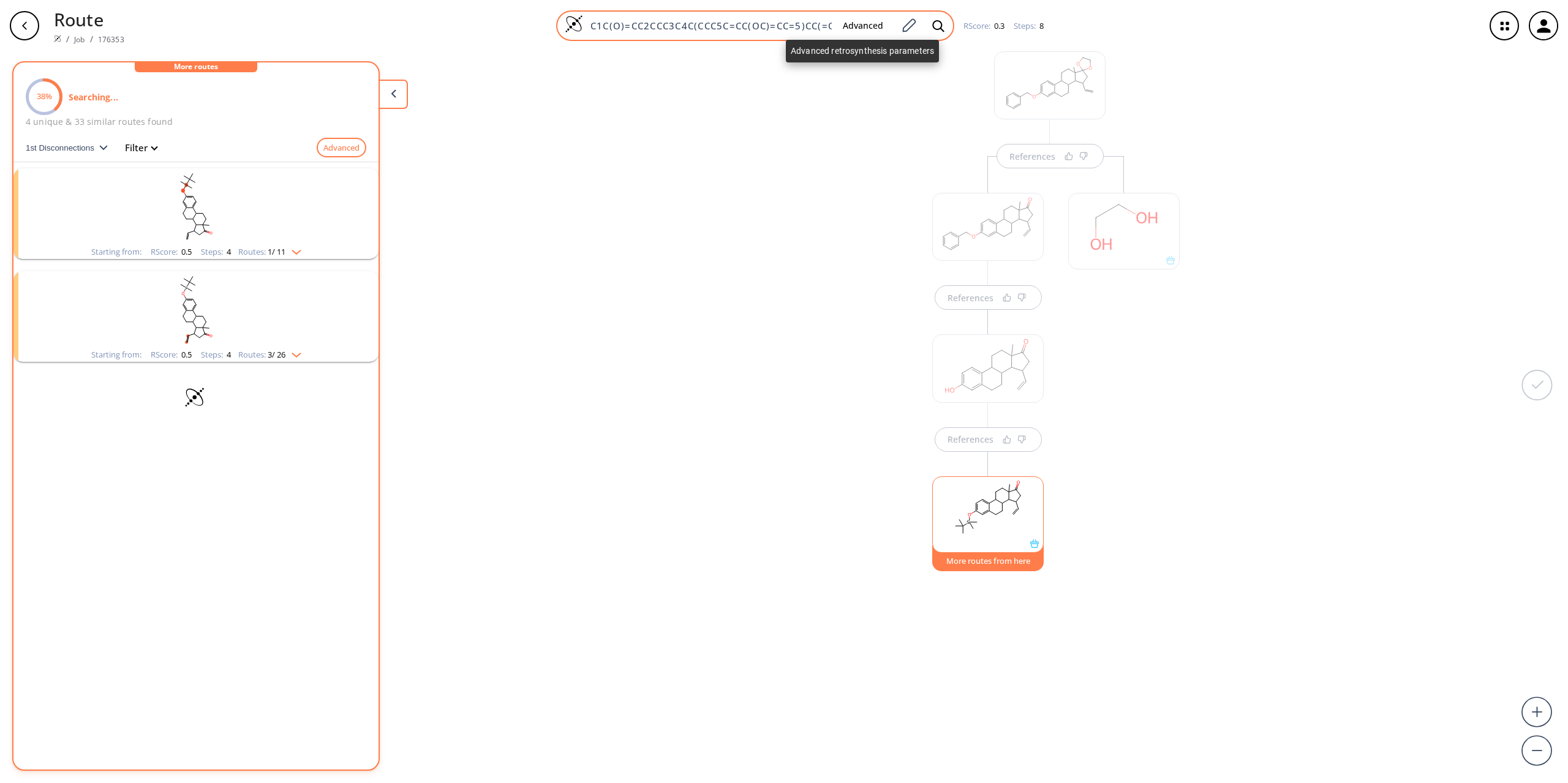
click at [864, 32] on button "Advanced" at bounding box center [863, 26] width 60 height 23
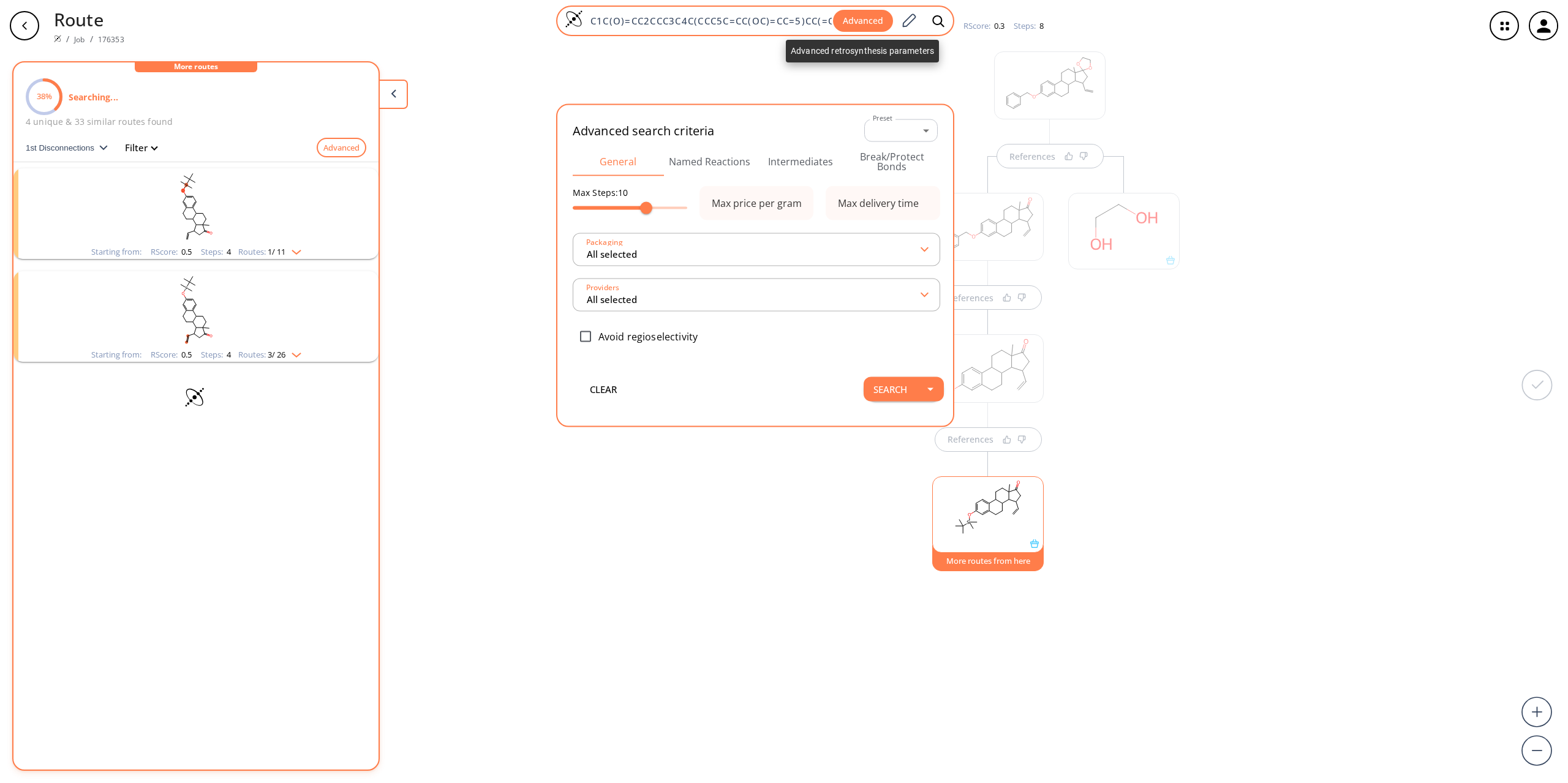
scroll to position [0, 97]
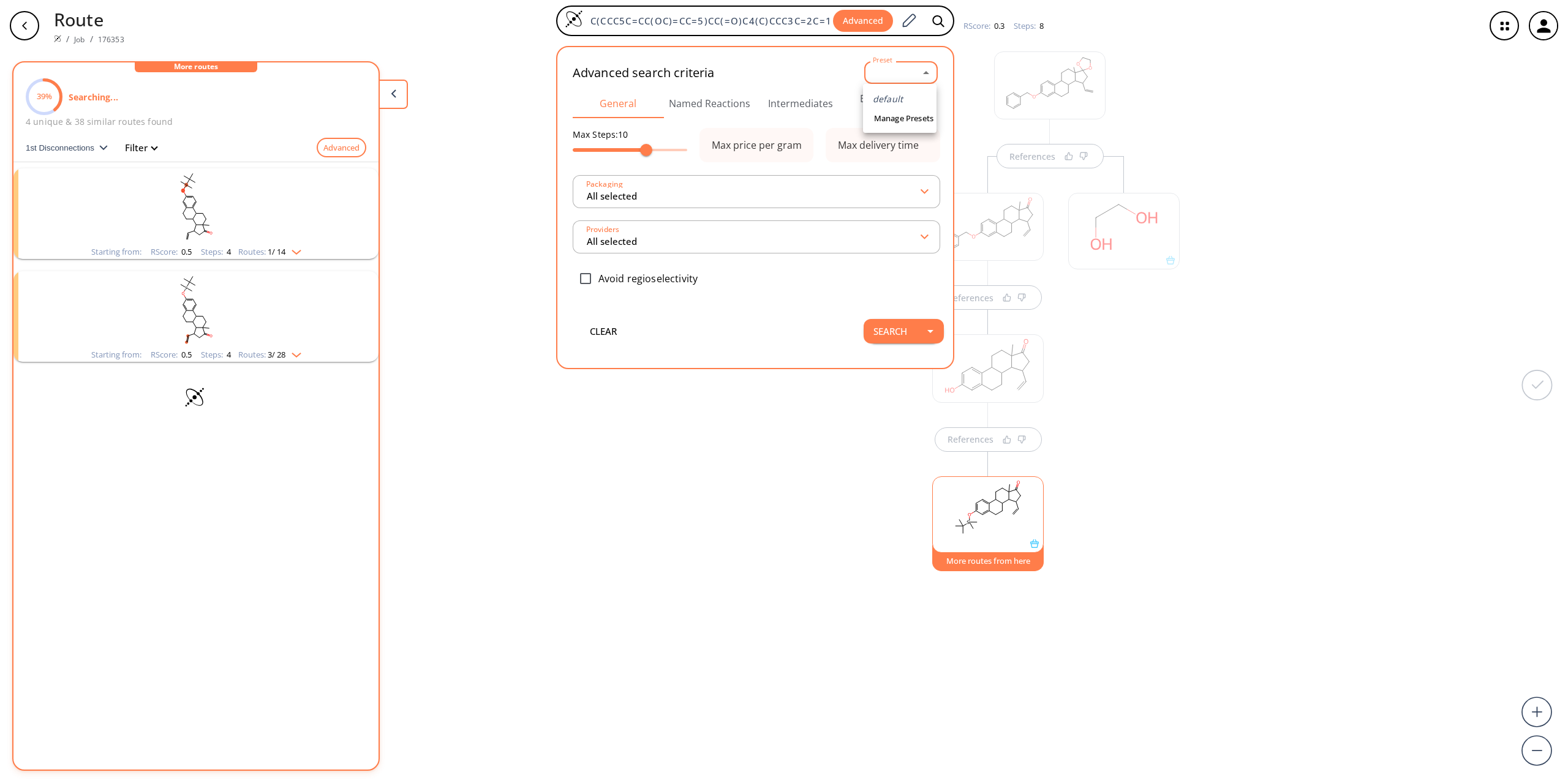
click at [924, 75] on body "Route / Job / 176353 C1C(O)=CC2CCC3C4C(CCC5C=CC(OC)=CC=5)CC(=O)C4(C)CCC3C=2C=1 …" at bounding box center [784, 392] width 1568 height 783
click at [924, 75] on div at bounding box center [784, 392] width 1568 height 783
click at [914, 108] on button "Break/Protect Bonds" at bounding box center [892, 104] width 92 height 30
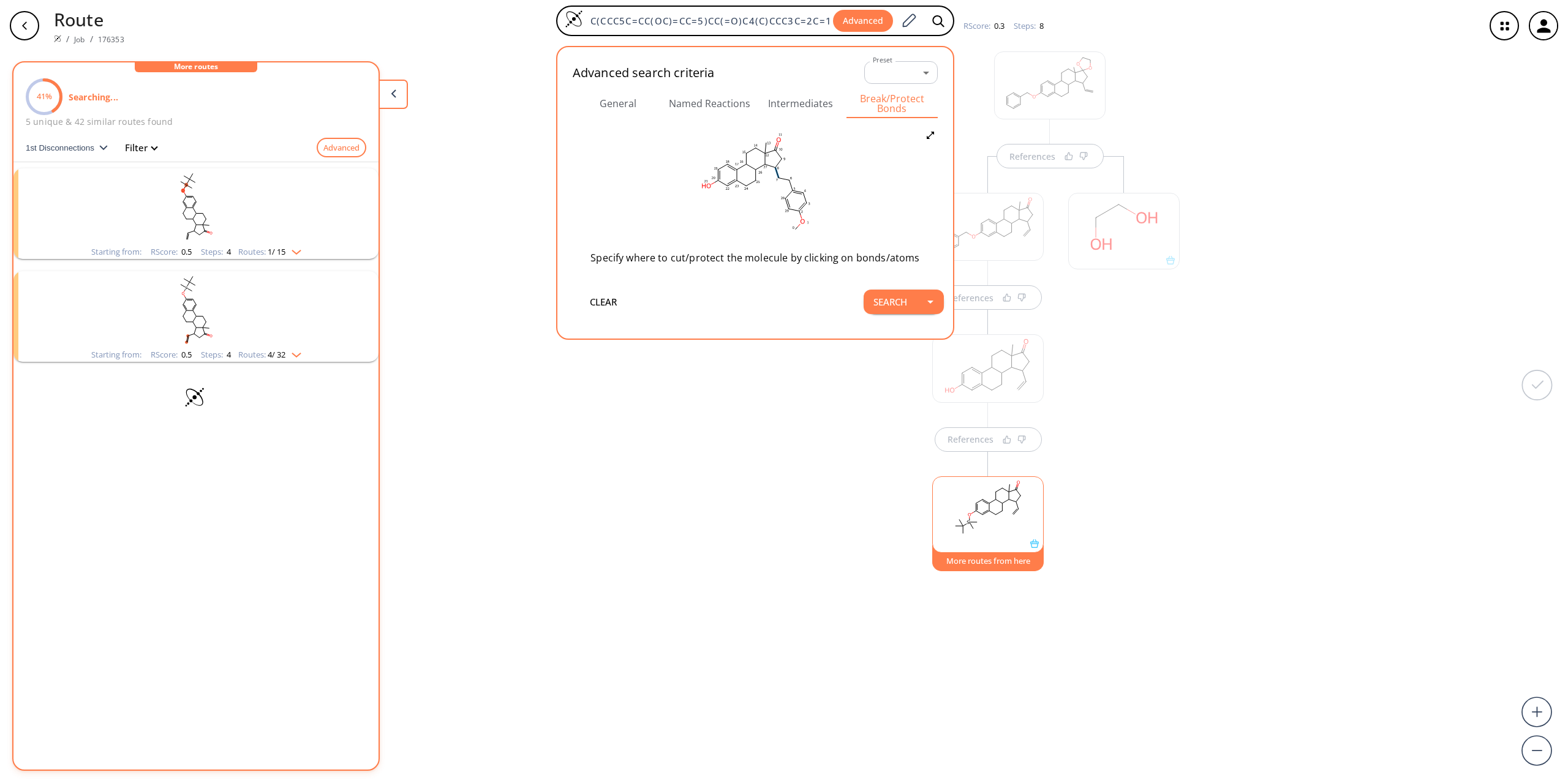
click at [776, 173] on icon at bounding box center [777, 173] width 4 height 11
click at [763, 209] on icon at bounding box center [761, 211] width 9 height 9
click at [905, 301] on button "Search" at bounding box center [890, 301] width 54 height 25
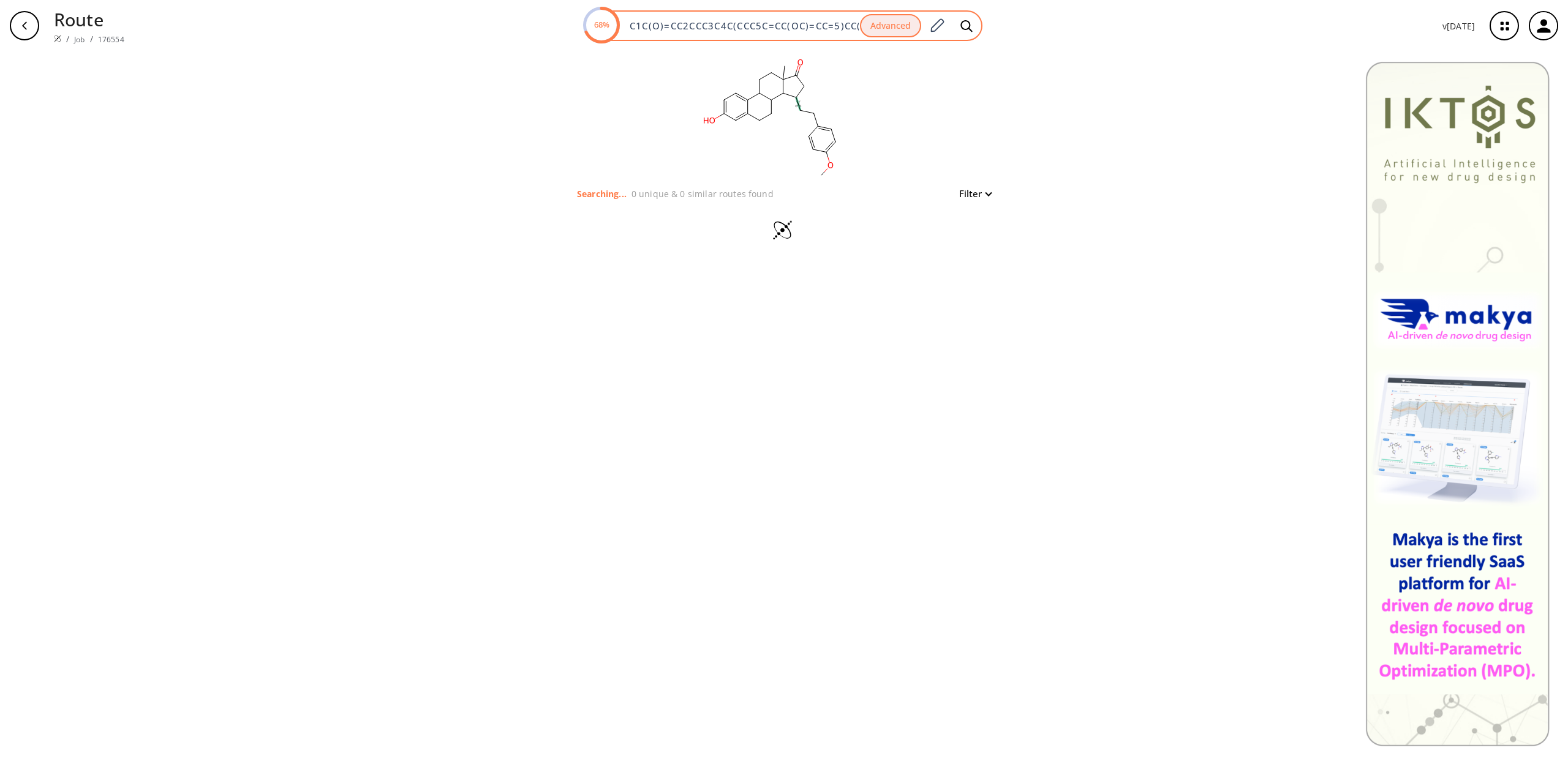
click at [713, 19] on div "68% C1C(O)=CC2CCC3C4C(CCC5C=CC(OC)=CC=5)CC(=O)C4(C)CCC3C=2C=1 Advanced" at bounding box center [783, 25] width 398 height 30
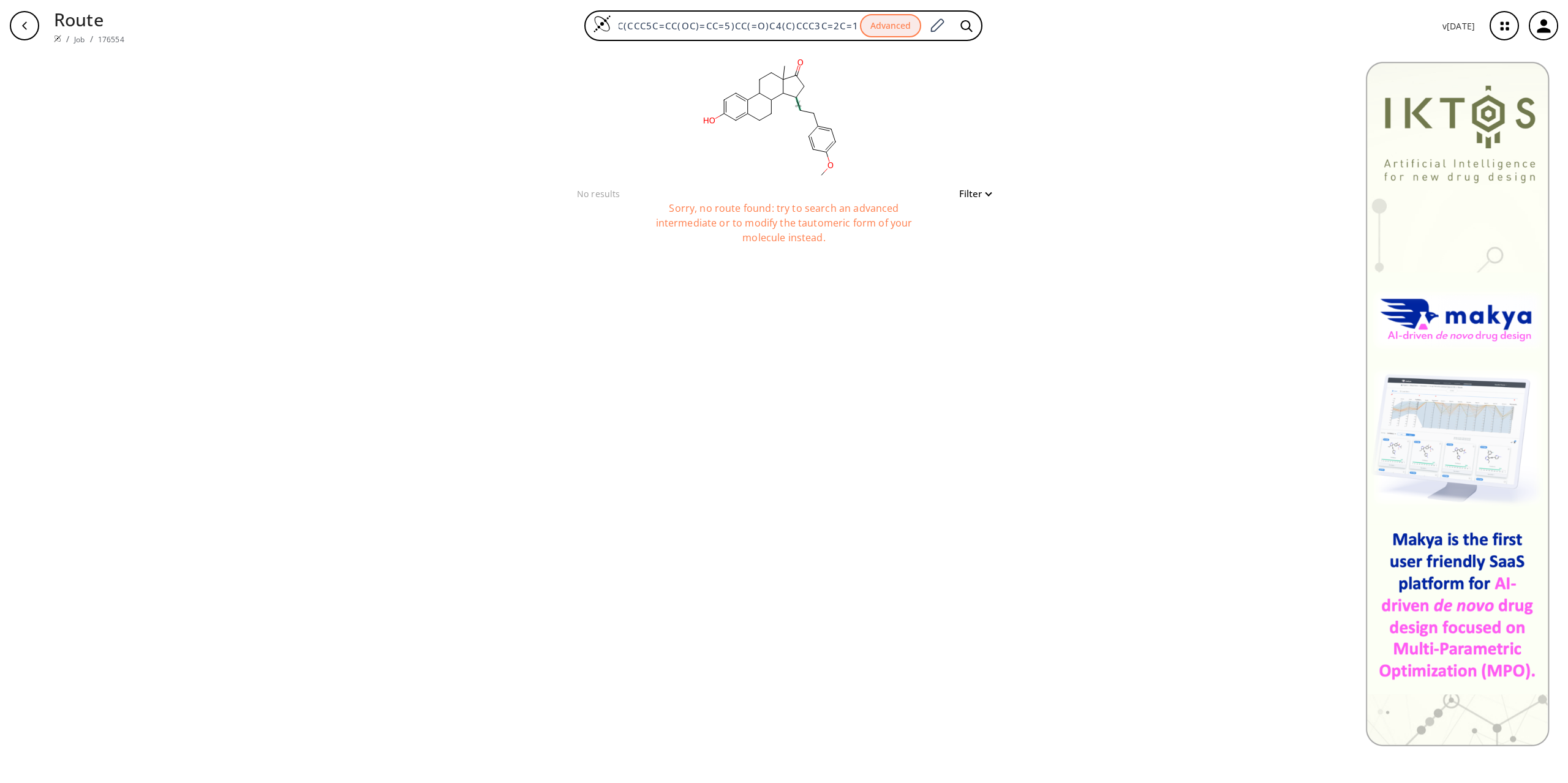
scroll to position [0, 99]
click at [730, 209] on div "Sorry, no route found: try to search an advanced intermediate or to modify the …" at bounding box center [784, 231] width 306 height 61
